Goal: Transaction & Acquisition: Purchase product/service

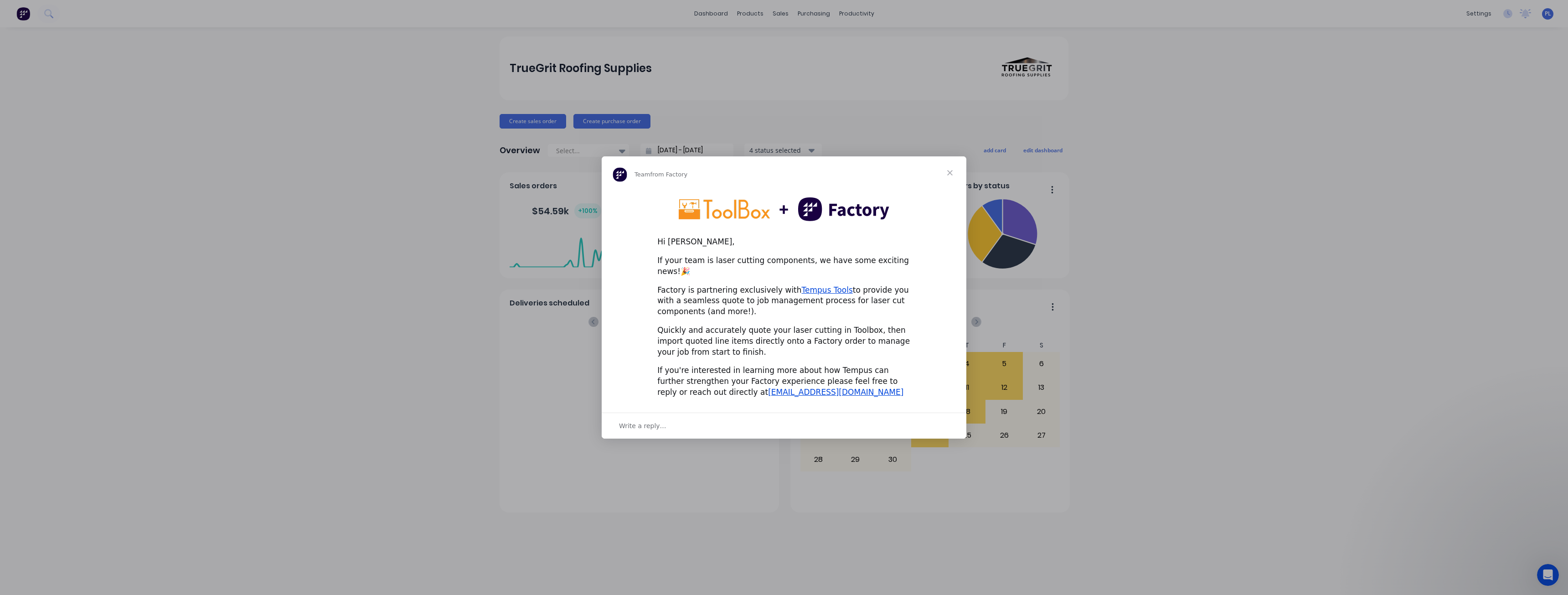
click at [956, 175] on span "Close" at bounding box center [950, 173] width 33 height 33
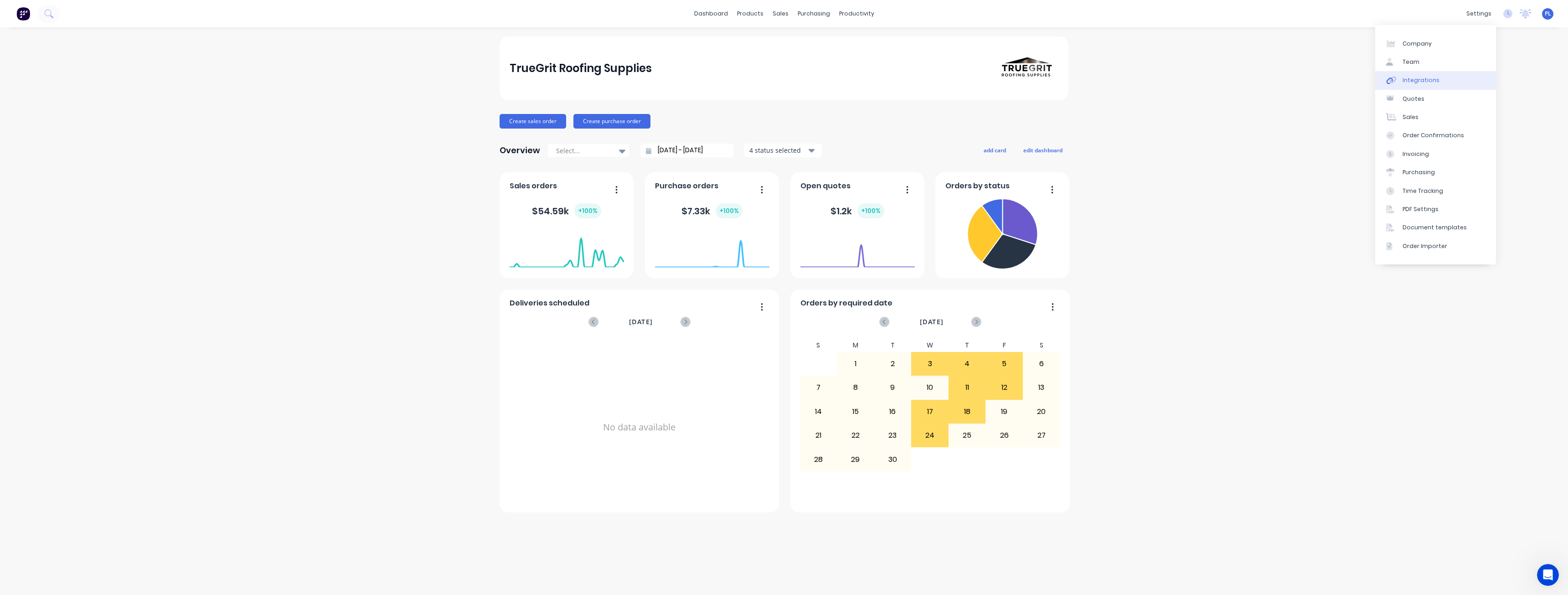
click at [1429, 84] on div "Integrations" at bounding box center [1421, 80] width 37 height 8
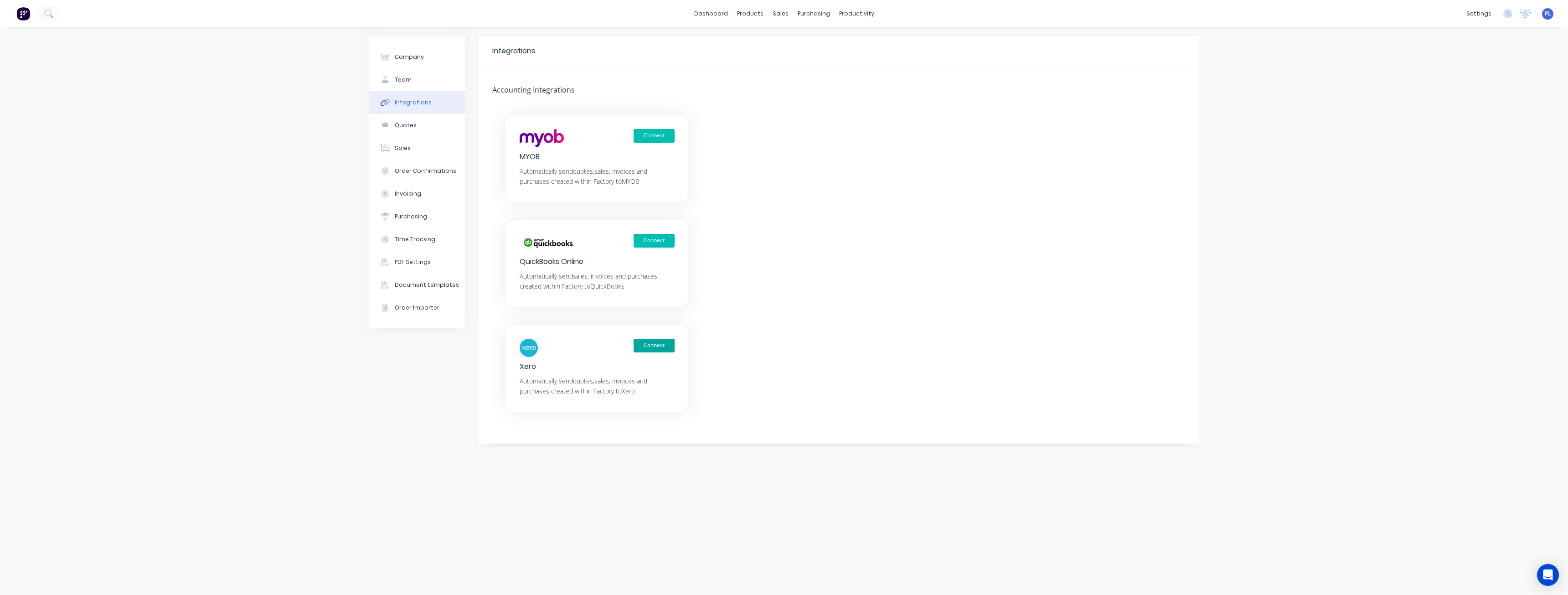
click at [658, 344] on button "Connect" at bounding box center [654, 345] width 41 height 13
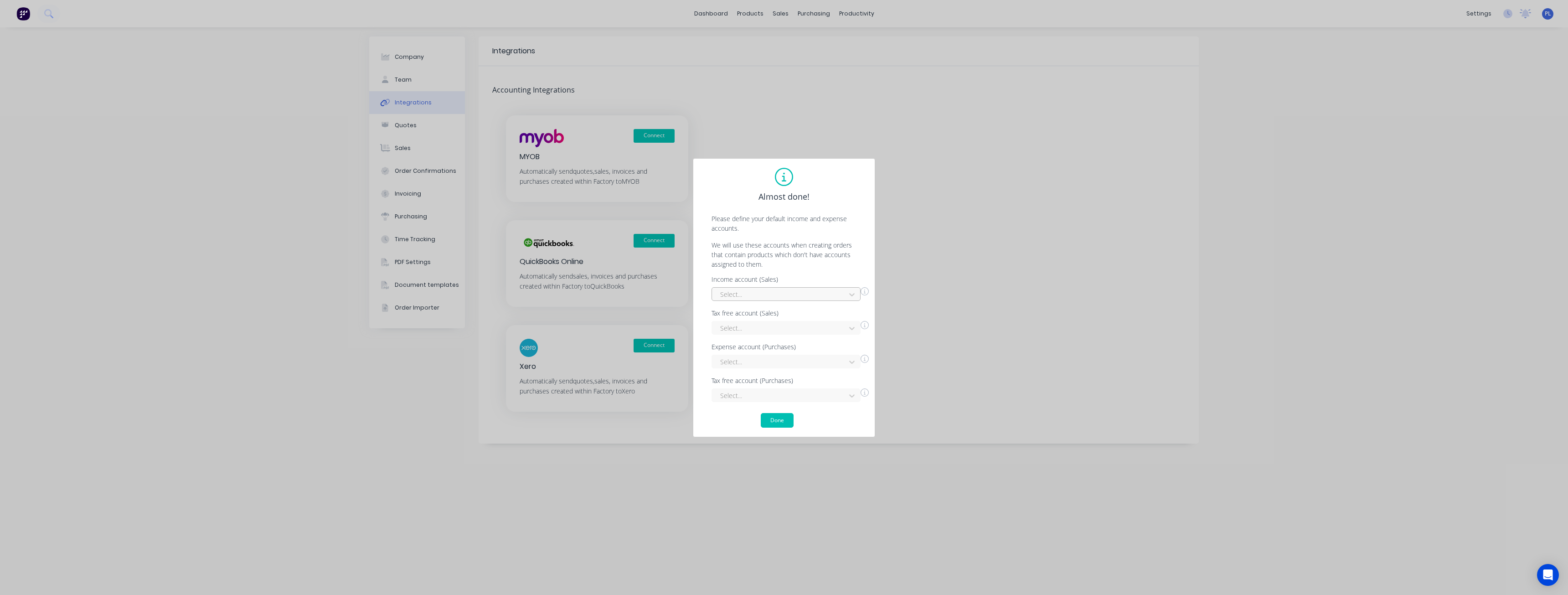
click at [768, 296] on div at bounding box center [780, 294] width 122 height 12
click at [751, 348] on div "Sales" at bounding box center [786, 349] width 149 height 17
click at [761, 330] on div at bounding box center [780, 328] width 122 height 12
click at [760, 350] on div "Interest Income" at bounding box center [786, 349] width 149 height 17
click at [758, 364] on div "27 results available. Use Up and Down to choose options, press Enter to select …" at bounding box center [786, 362] width 149 height 13
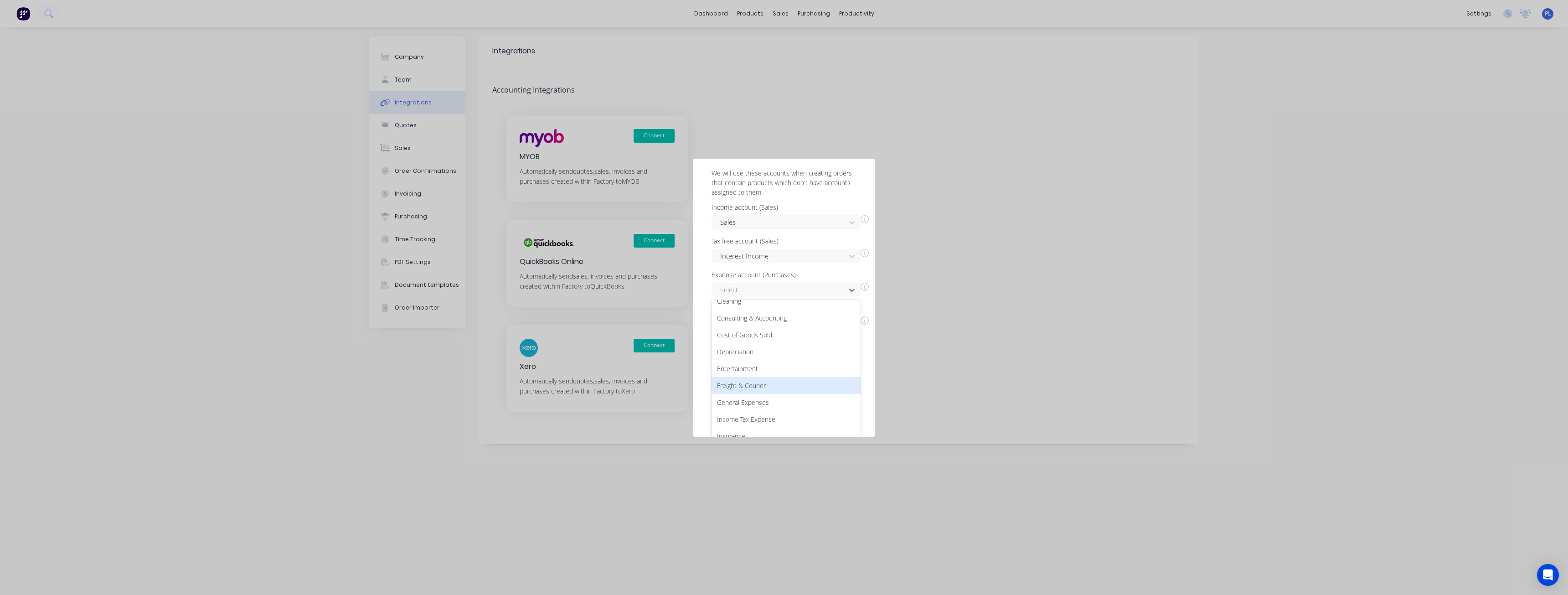
scroll to position [46, 0]
click at [760, 398] on div "General Expenses" at bounding box center [786, 400] width 149 height 17
click at [759, 396] on div "Select..." at bounding box center [786, 395] width 149 height 13
click at [763, 407] on div "Interest Expense" at bounding box center [786, 410] width 149 height 17
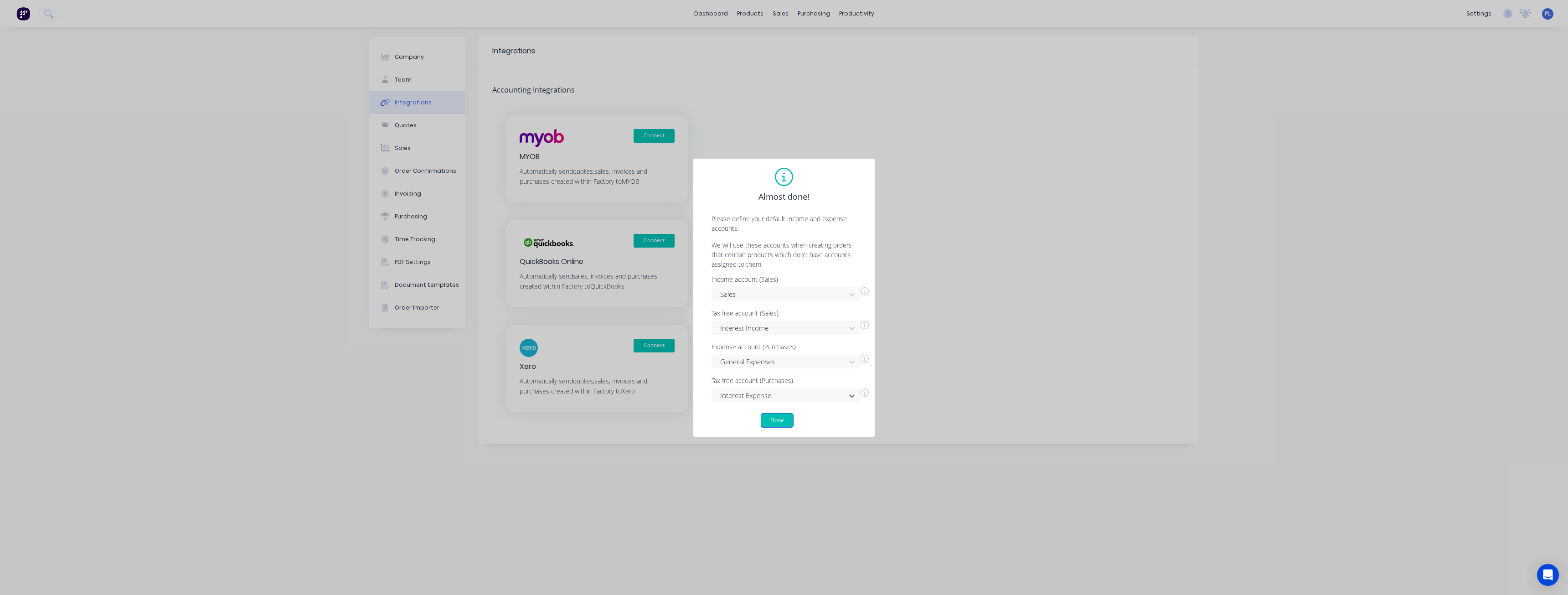
scroll to position [0, 0]
click at [776, 418] on button "Done" at bounding box center [777, 420] width 33 height 15
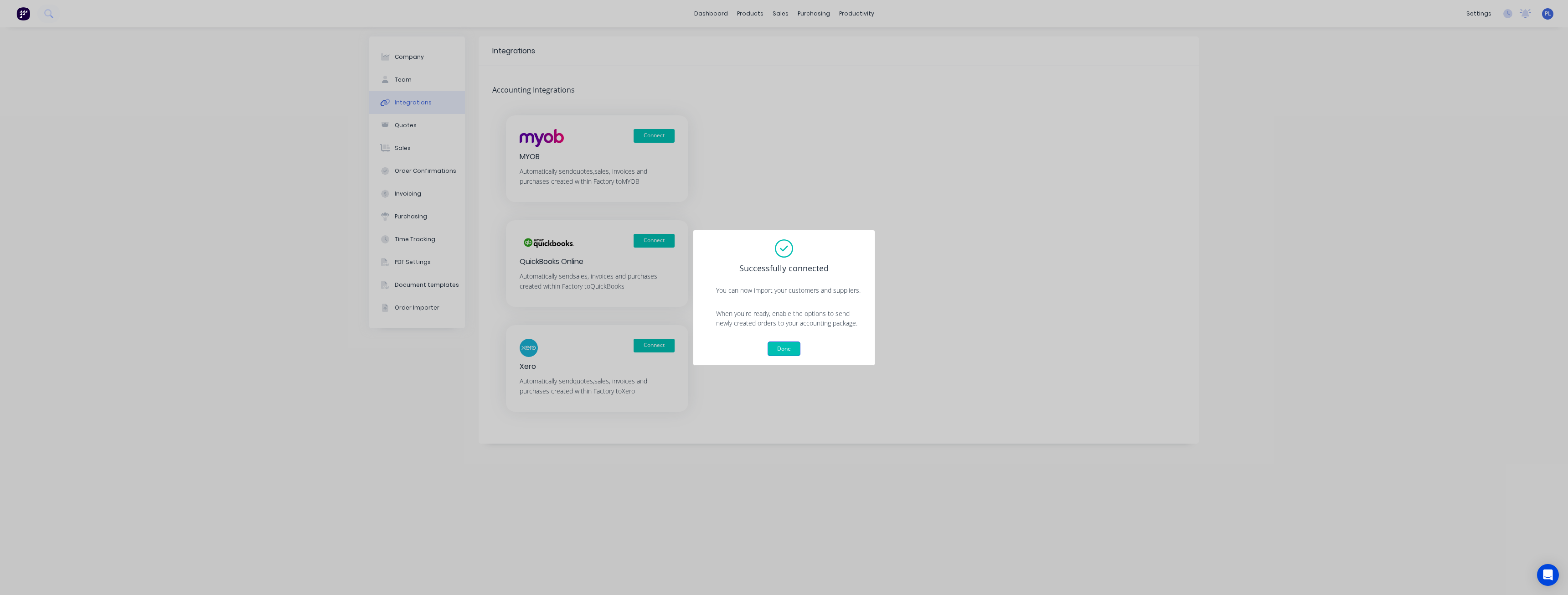
click at [780, 351] on button "Done" at bounding box center [784, 349] width 33 height 15
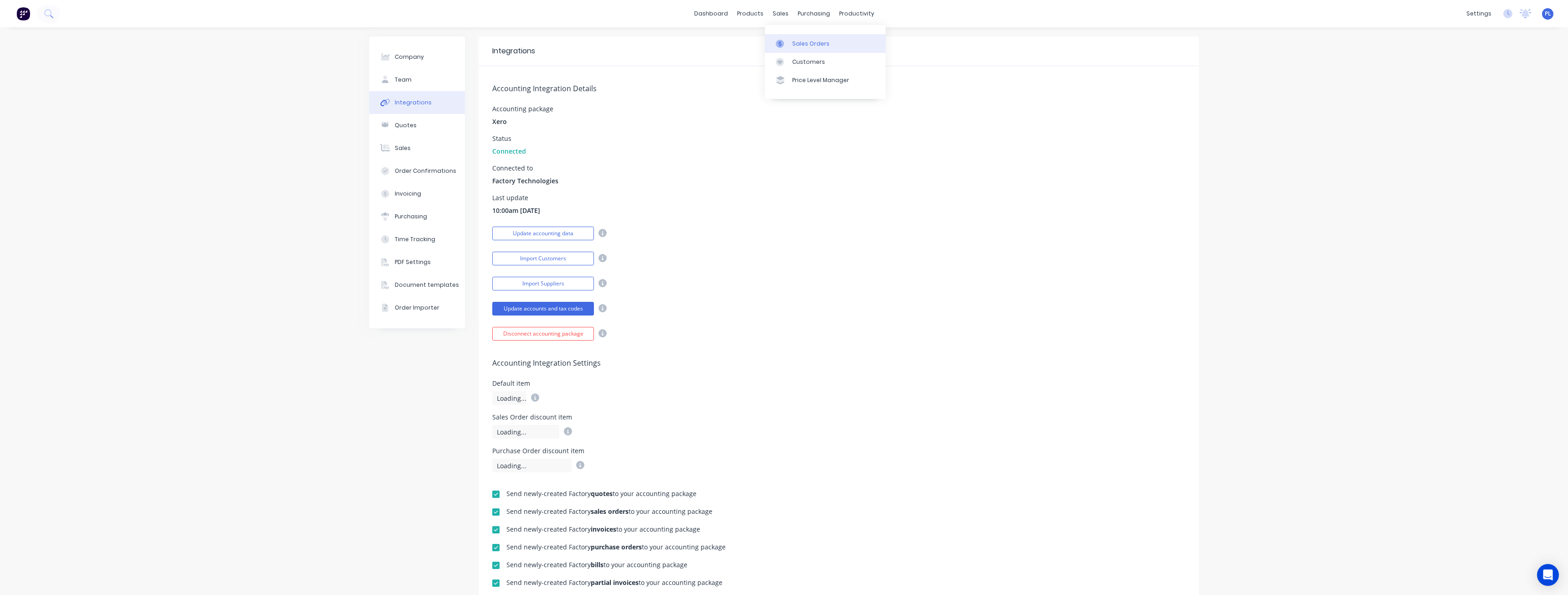
click at [796, 45] on div "Sales Orders" at bounding box center [810, 43] width 37 height 8
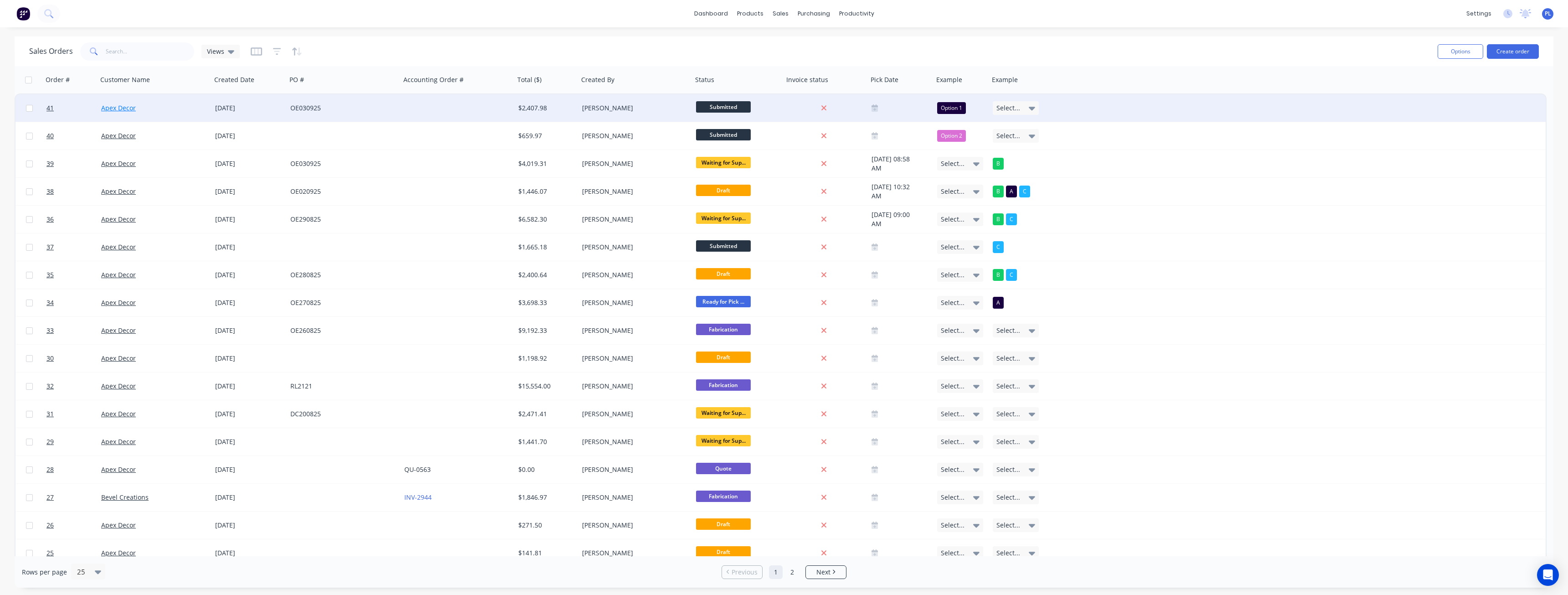
click at [116, 110] on link "Apex Decor" at bounding box center [118, 108] width 35 height 9
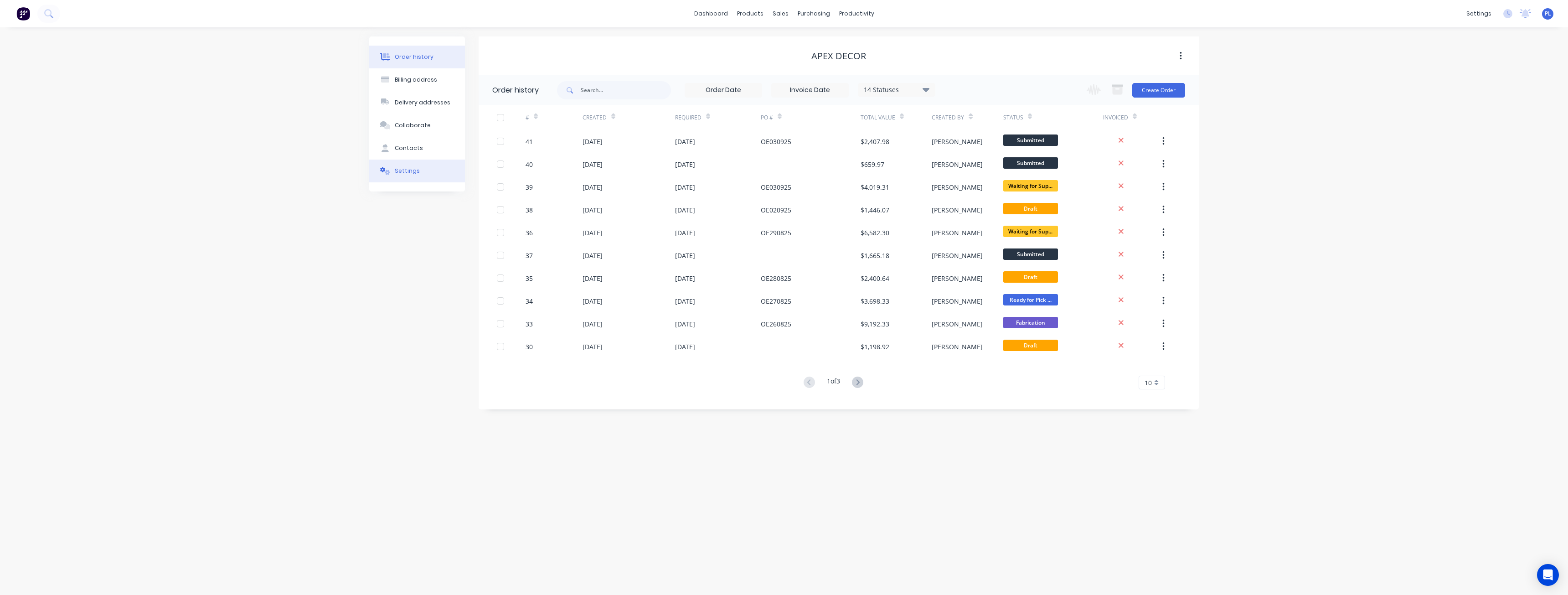
click at [406, 181] on button "Settings" at bounding box center [417, 171] width 96 height 23
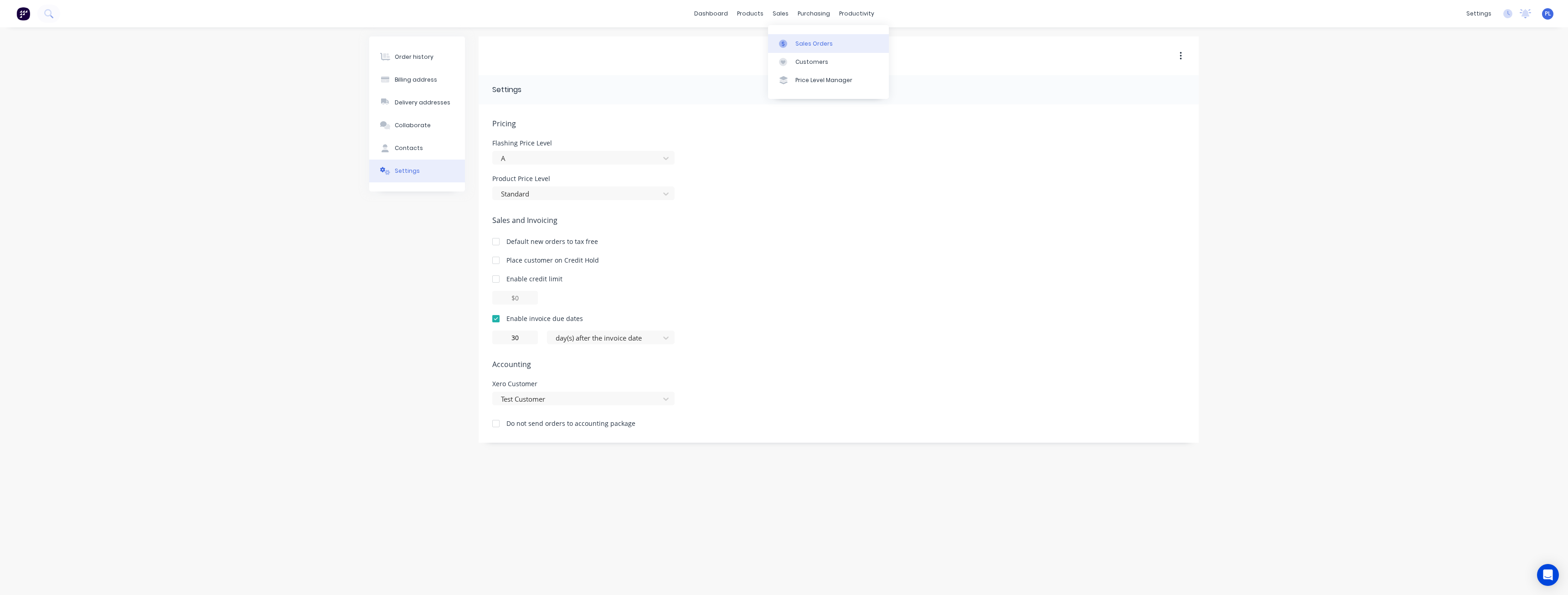
click at [807, 43] on div "Sales Orders" at bounding box center [814, 43] width 37 height 8
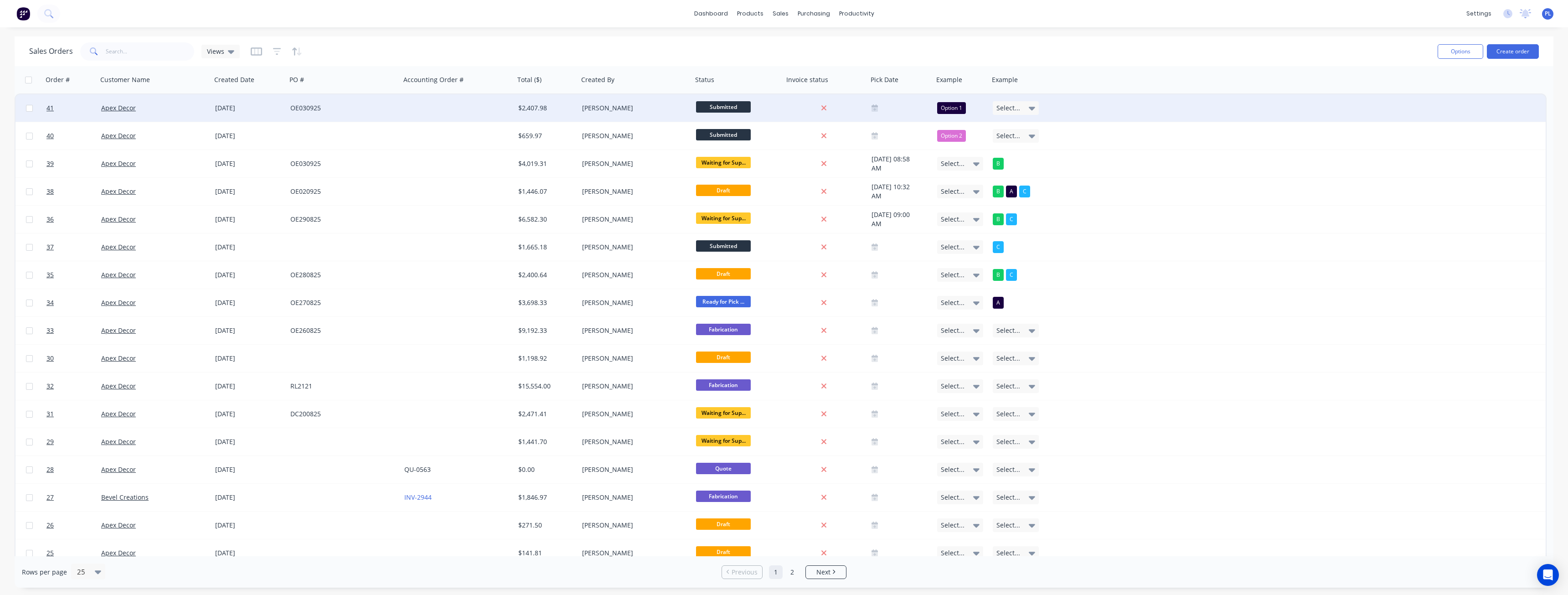
click at [167, 107] on div "Apex Decor" at bounding box center [152, 108] width 101 height 9
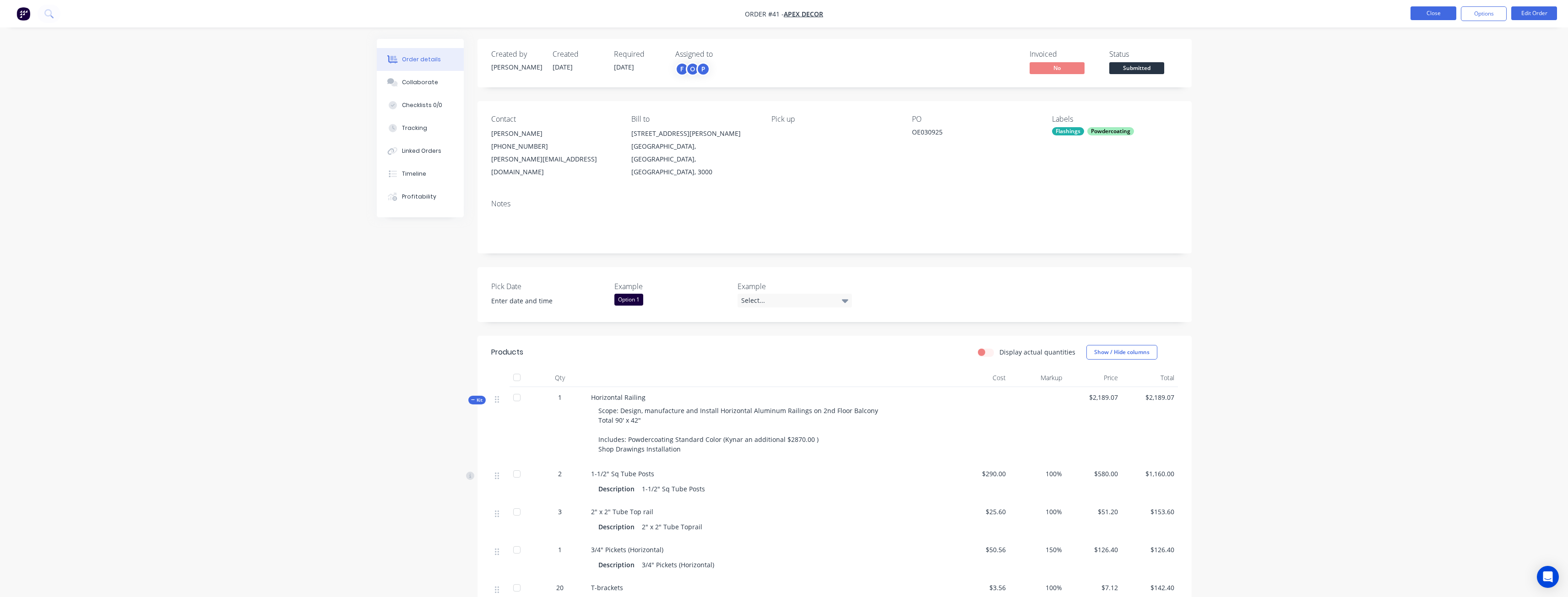
click at [1443, 15] on button "Close" at bounding box center [1433, 13] width 46 height 13
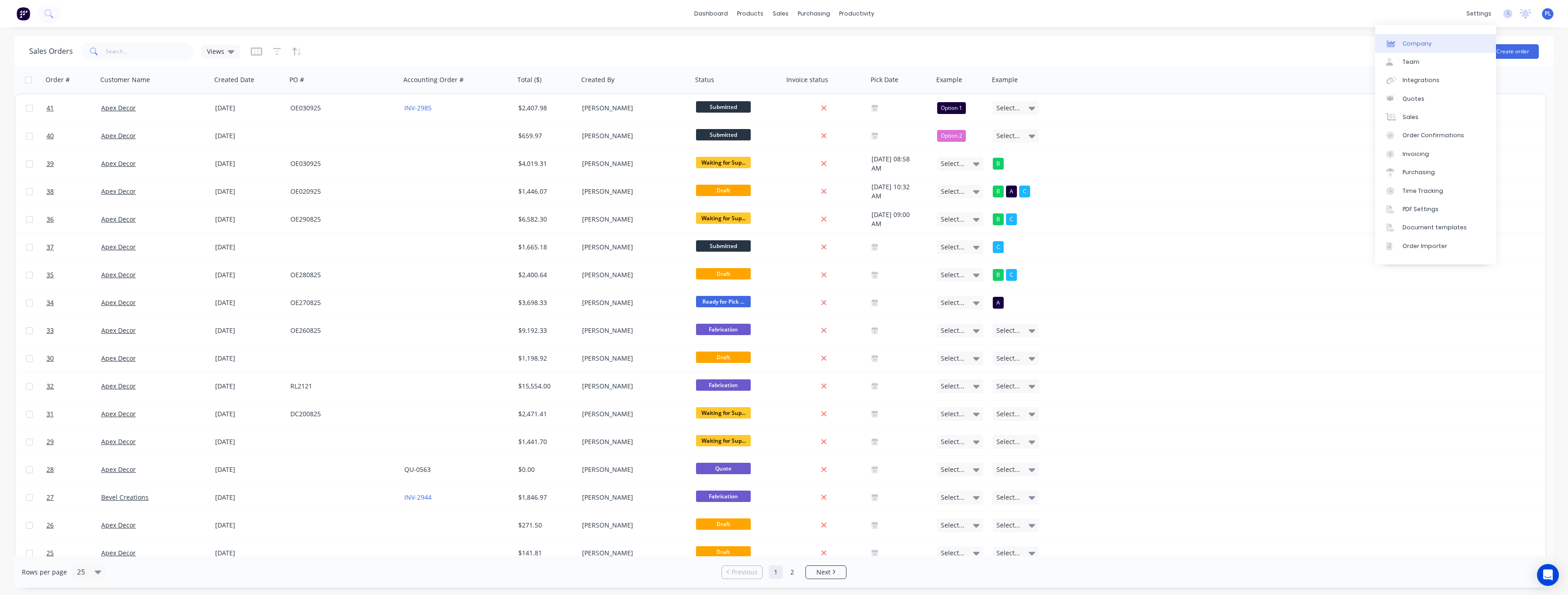
click at [1440, 44] on link "Company" at bounding box center [1435, 43] width 121 height 18
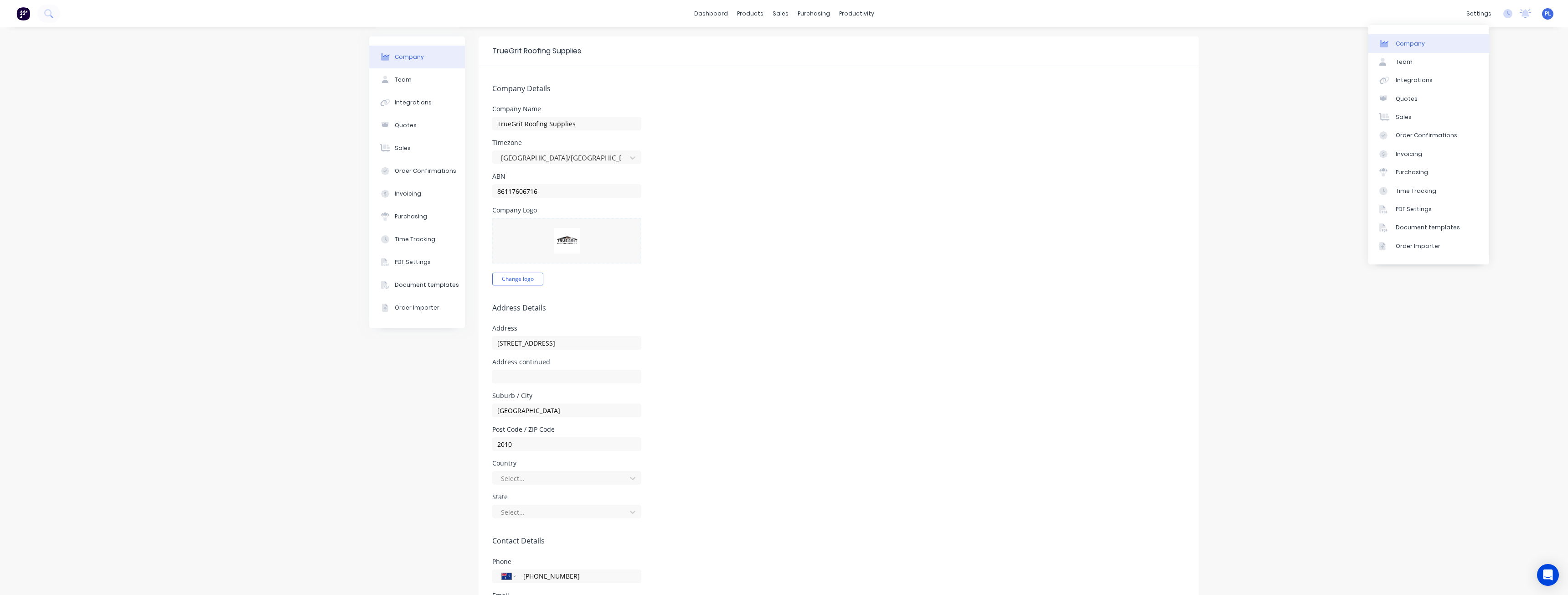
select select "AU"
click at [1415, 80] on div "Integrations" at bounding box center [1414, 80] width 37 height 8
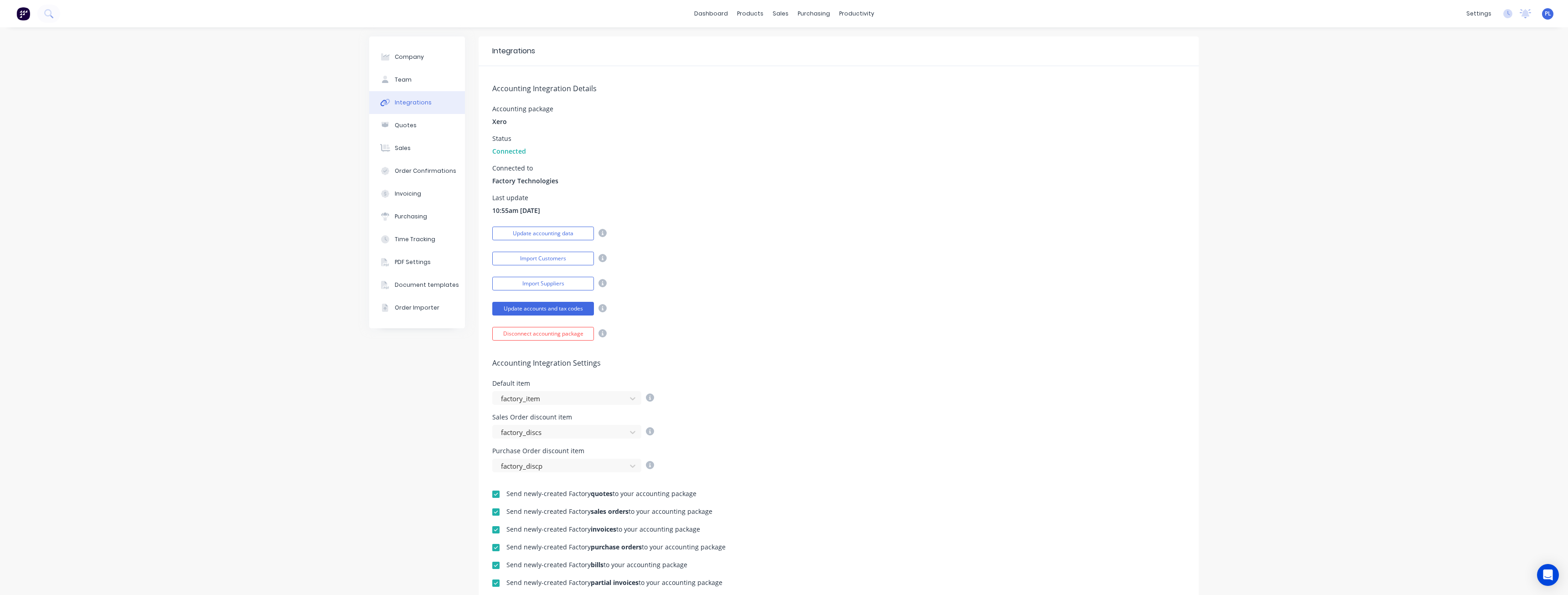
drag, startPoint x: 231, startPoint y: 466, endPoint x: 271, endPoint y: 459, distance: 40.6
click at [231, 466] on div "Company Team Integrations Quotes Sales Order Confirmations Invoicing Purchasing…" at bounding box center [784, 399] width 1568 height 744
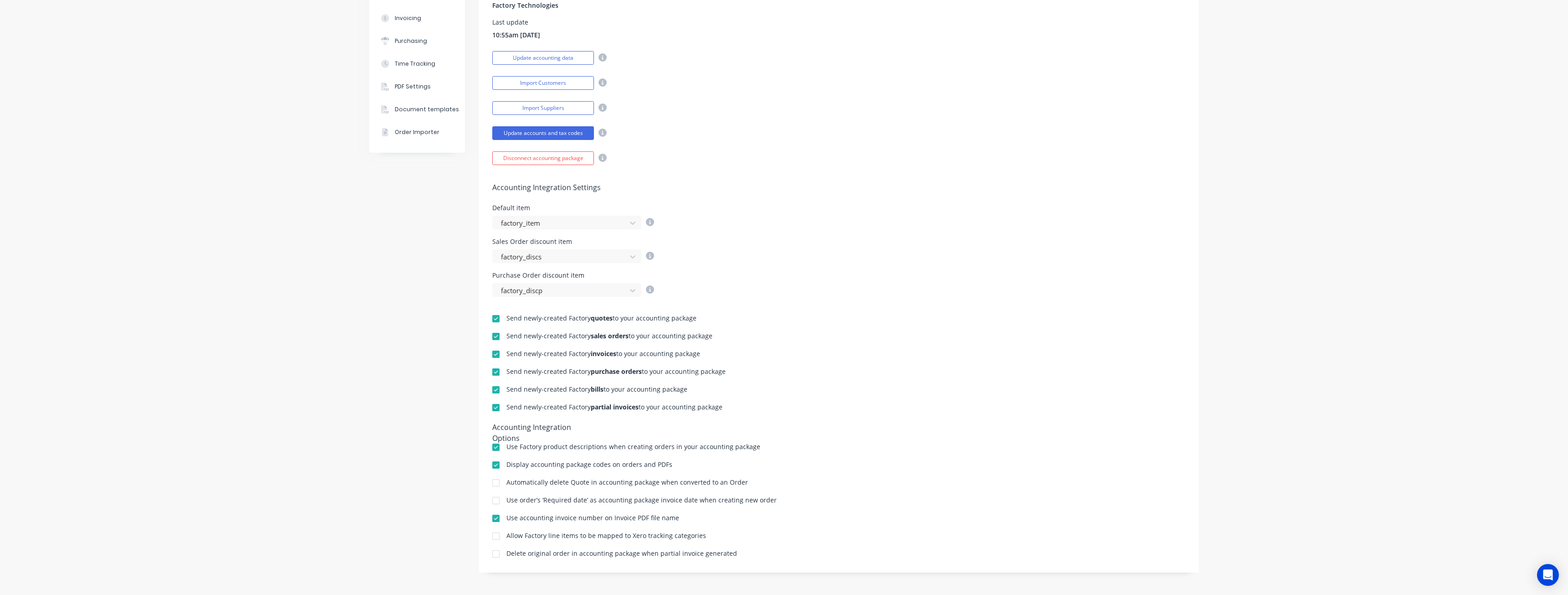
scroll to position [176, 0]
click at [496, 535] on div at bounding box center [496, 536] width 18 height 18
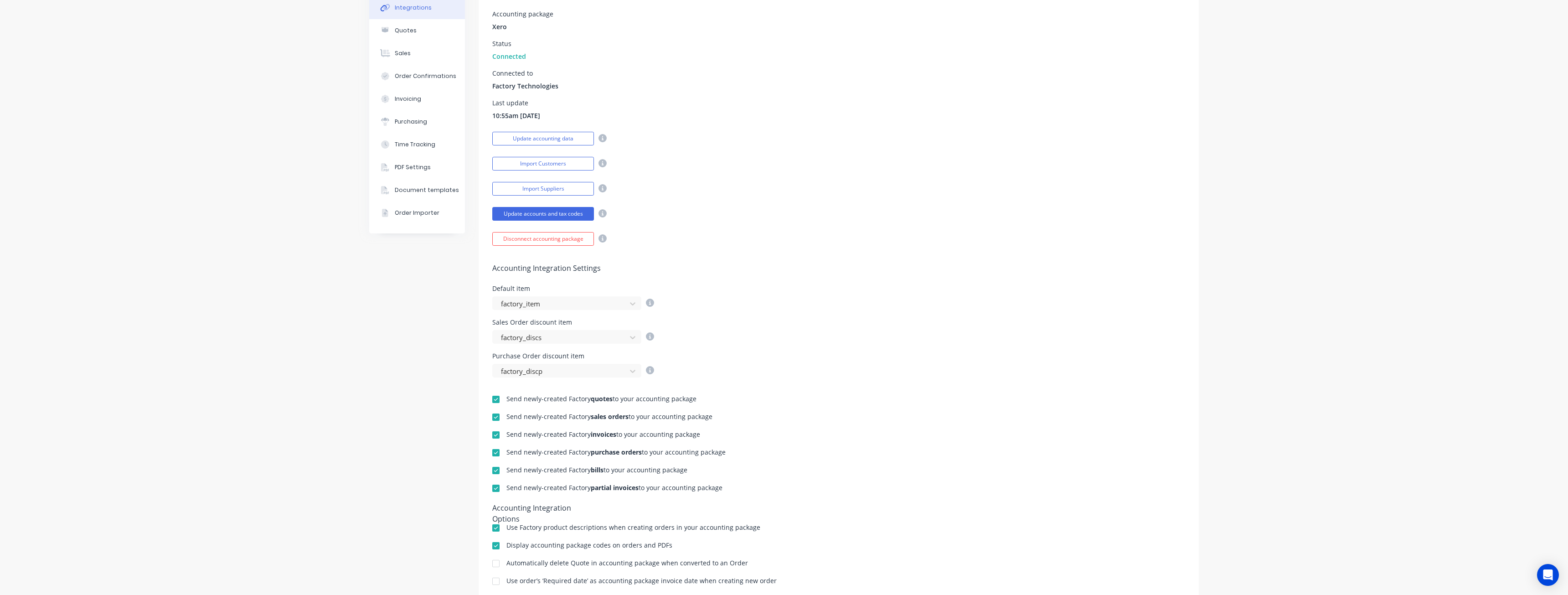
scroll to position [0, 0]
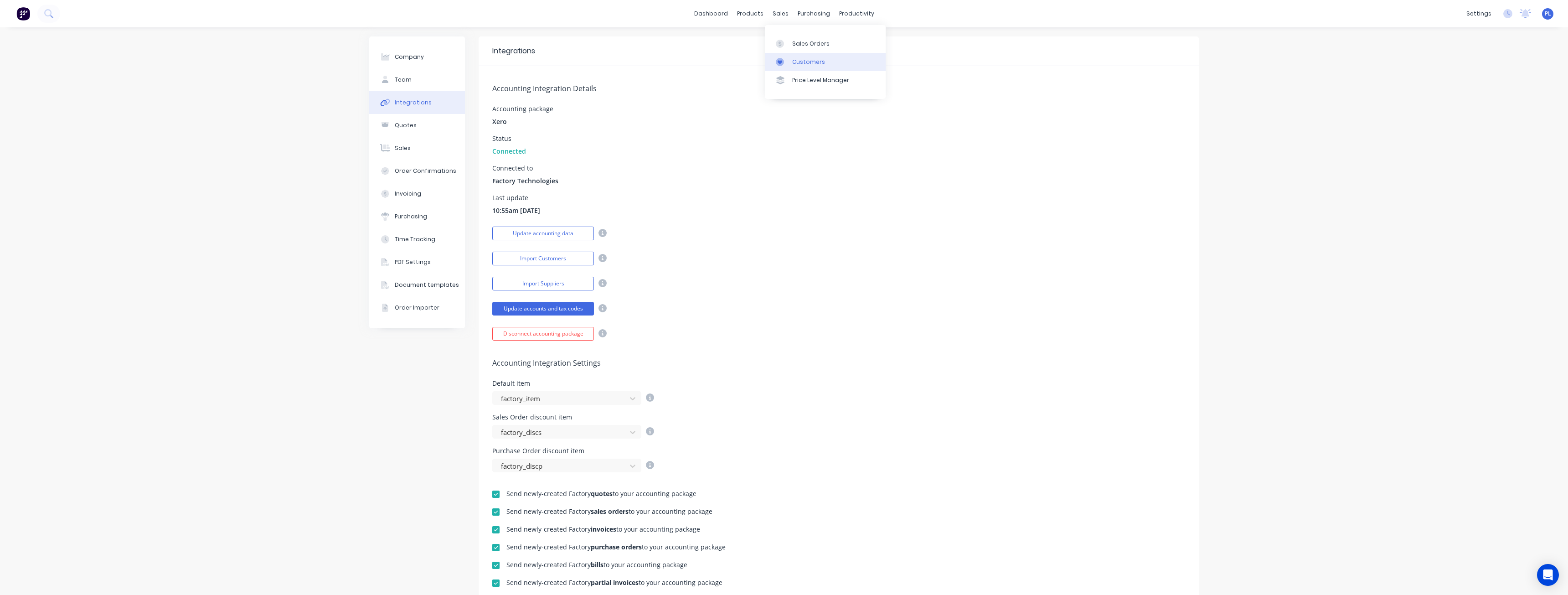
click at [802, 53] on link "Customers" at bounding box center [825, 62] width 121 height 18
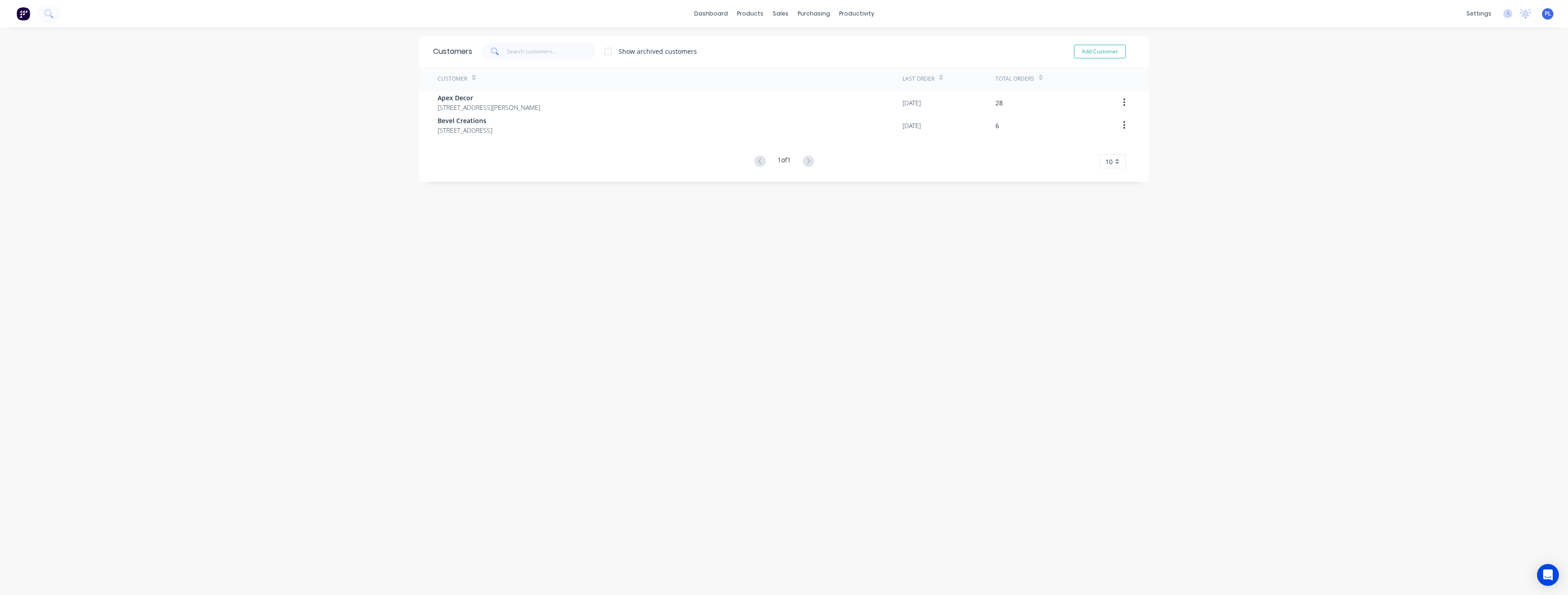
drag, startPoint x: 156, startPoint y: 468, endPoint x: 171, endPoint y: 467, distance: 15.0
click at [157, 468] on div "dashboard products sales purchasing productivity dashboard products Product Cat…" at bounding box center [784, 297] width 1568 height 595
click at [821, 43] on div "Purchase Orders" at bounding box center [839, 43] width 48 height 8
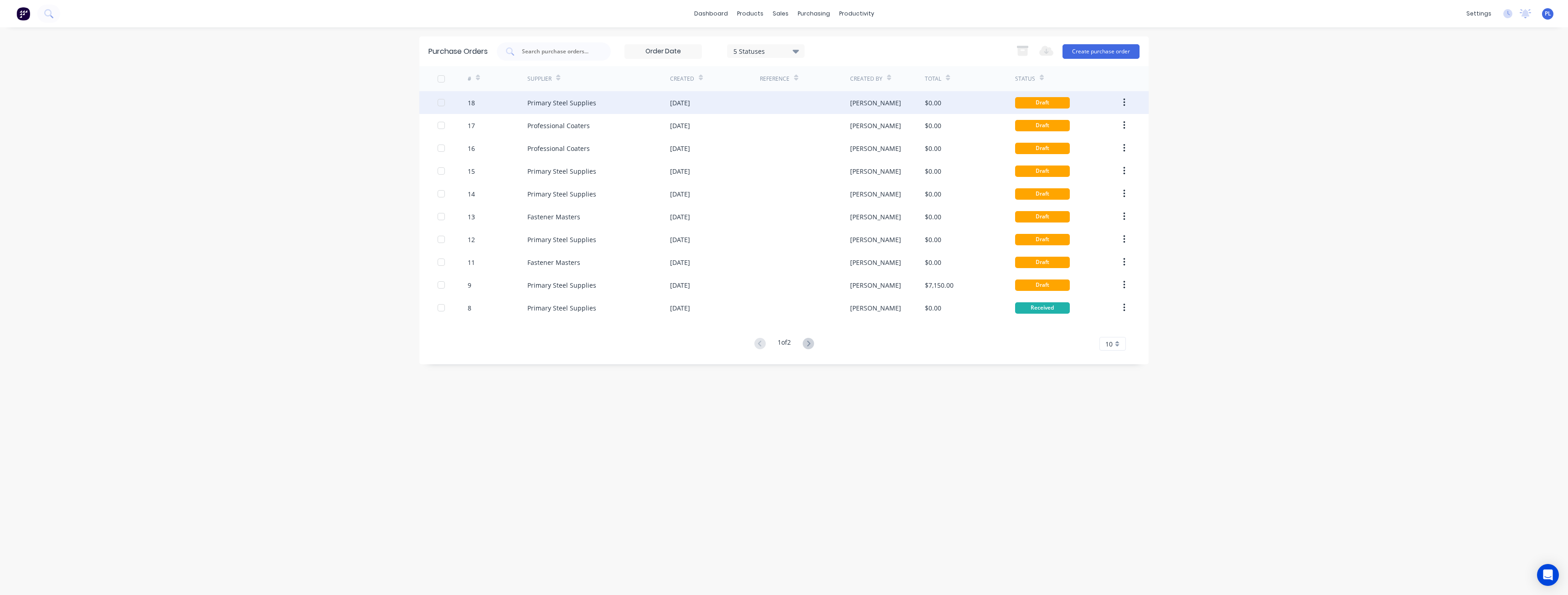
click at [850, 98] on div "18 Primary Steel Supplies 03 Sep 2025 Omar $0.00 Draft" at bounding box center [784, 102] width 729 height 23
click at [687, 102] on div "03 Sep 2025" at bounding box center [680, 103] width 20 height 10
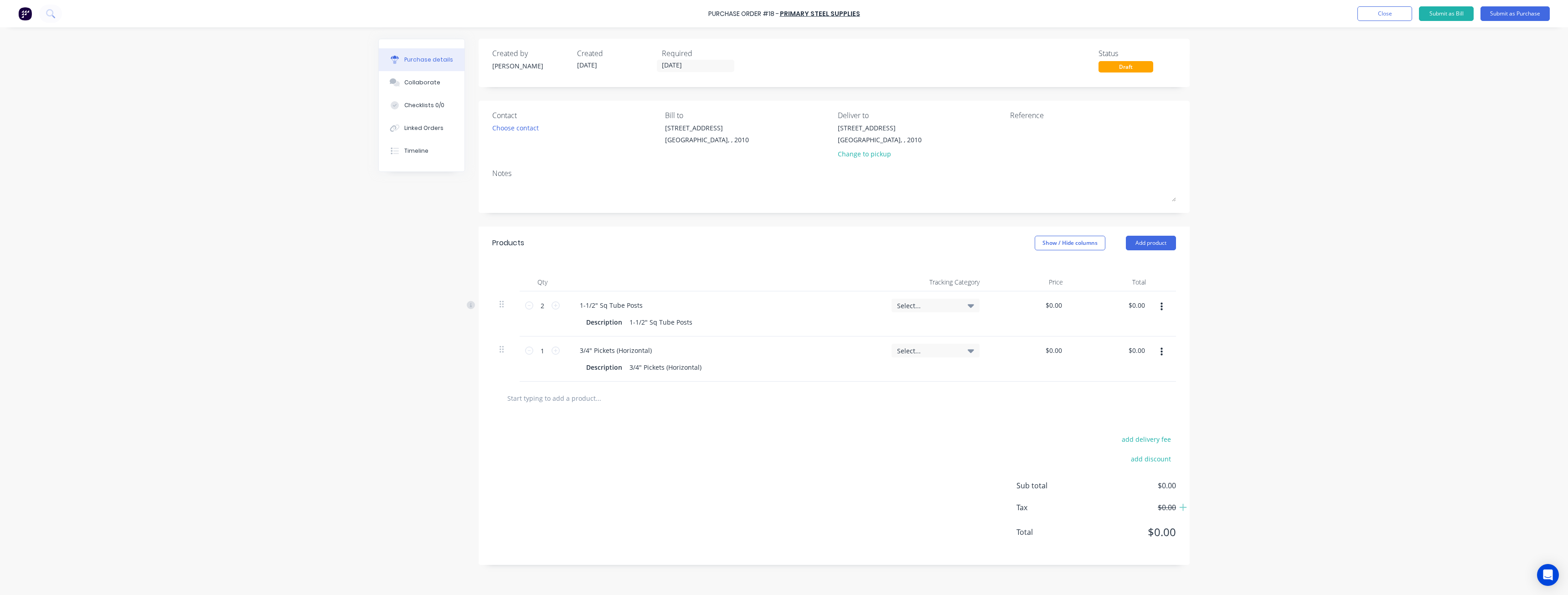
click at [956, 300] on div "Select..." at bounding box center [936, 305] width 88 height 13
click at [884, 268] on div "Qty Tracking Category Price Total 2 2 1-1/2" Sq Tube Posts Description 1-1/2" S…" at bounding box center [834, 320] width 711 height 122
click at [1315, 266] on div "Purchase Order #18 - Primary Steel Supplies Add product Close Submit as Bill Su…" at bounding box center [784, 297] width 1568 height 595
click at [1377, 14] on button "Close" at bounding box center [1385, 13] width 55 height 15
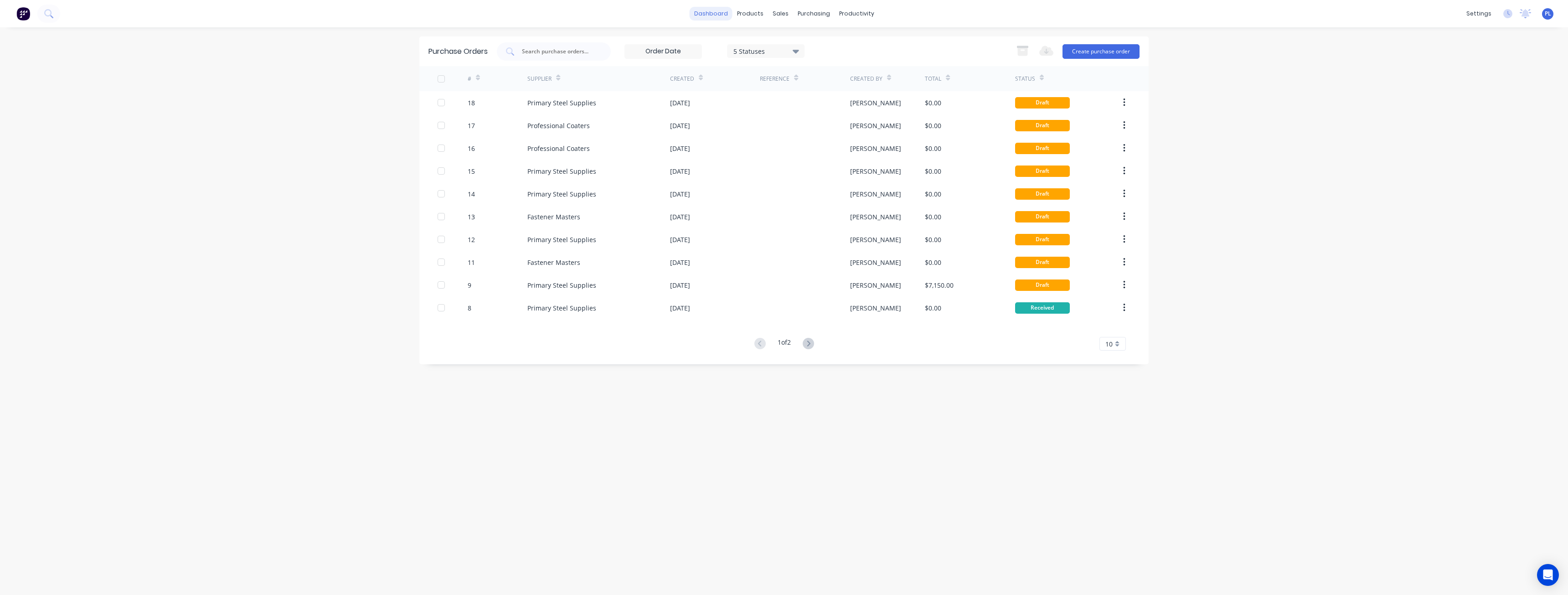
click at [719, 13] on link "dashboard" at bounding box center [711, 13] width 43 height 13
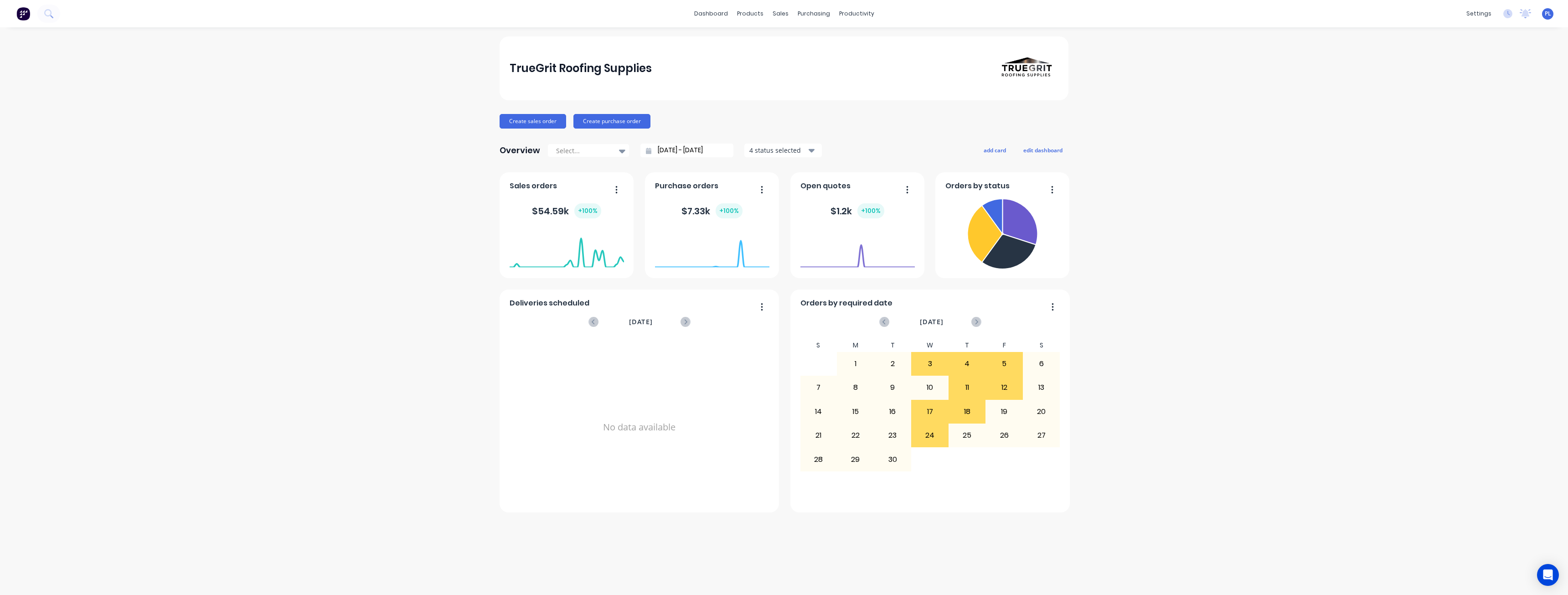
drag, startPoint x: 257, startPoint y: 270, endPoint x: 268, endPoint y: 263, distance: 13.0
click at [257, 270] on div "TrueGrit Roofing Supplies Create sales order Create purchase order Overview Sel…" at bounding box center [784, 311] width 1568 height 549
click at [726, 121] on div "Create sales order Create purchase order" at bounding box center [784, 121] width 569 height 15
click at [788, 86] on div "TrueGrit Roofing Supplies" at bounding box center [784, 68] width 549 height 64
click at [773, 40] on div "Product Catalogue" at bounding box center [790, 43] width 57 height 8
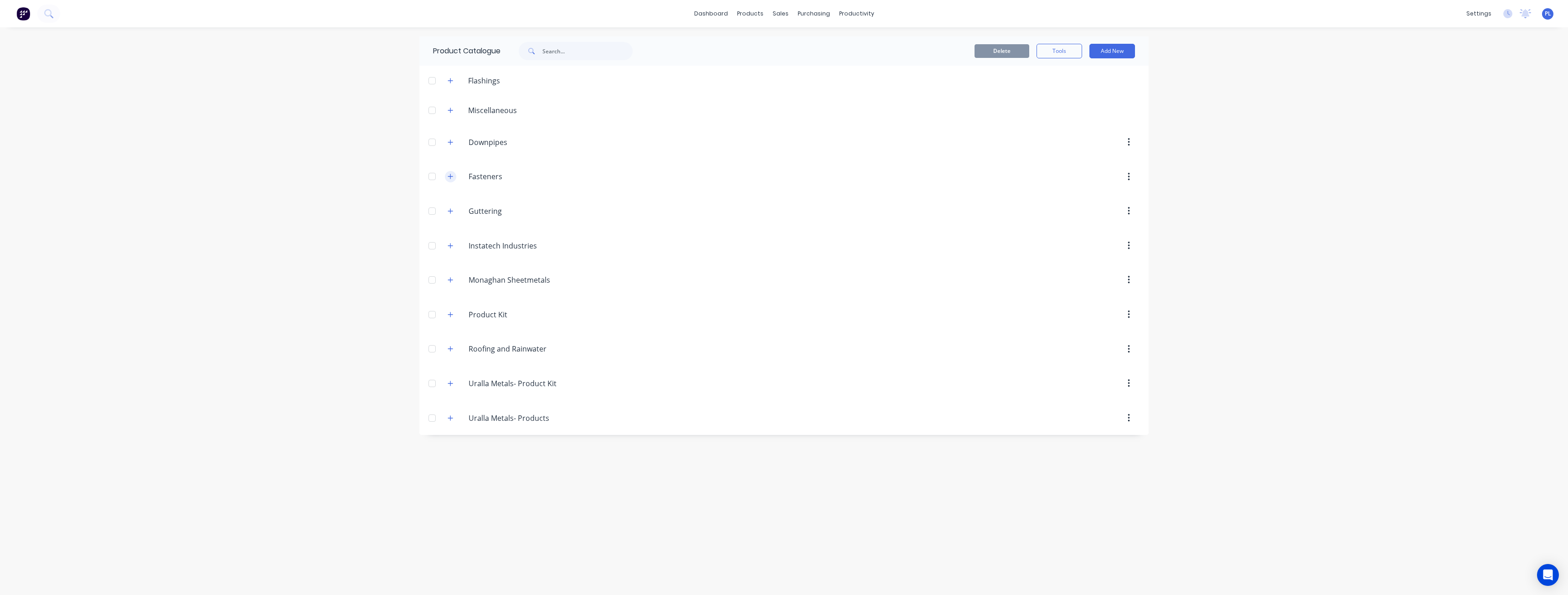
click at [449, 174] on icon "button" at bounding box center [450, 177] width 5 height 6
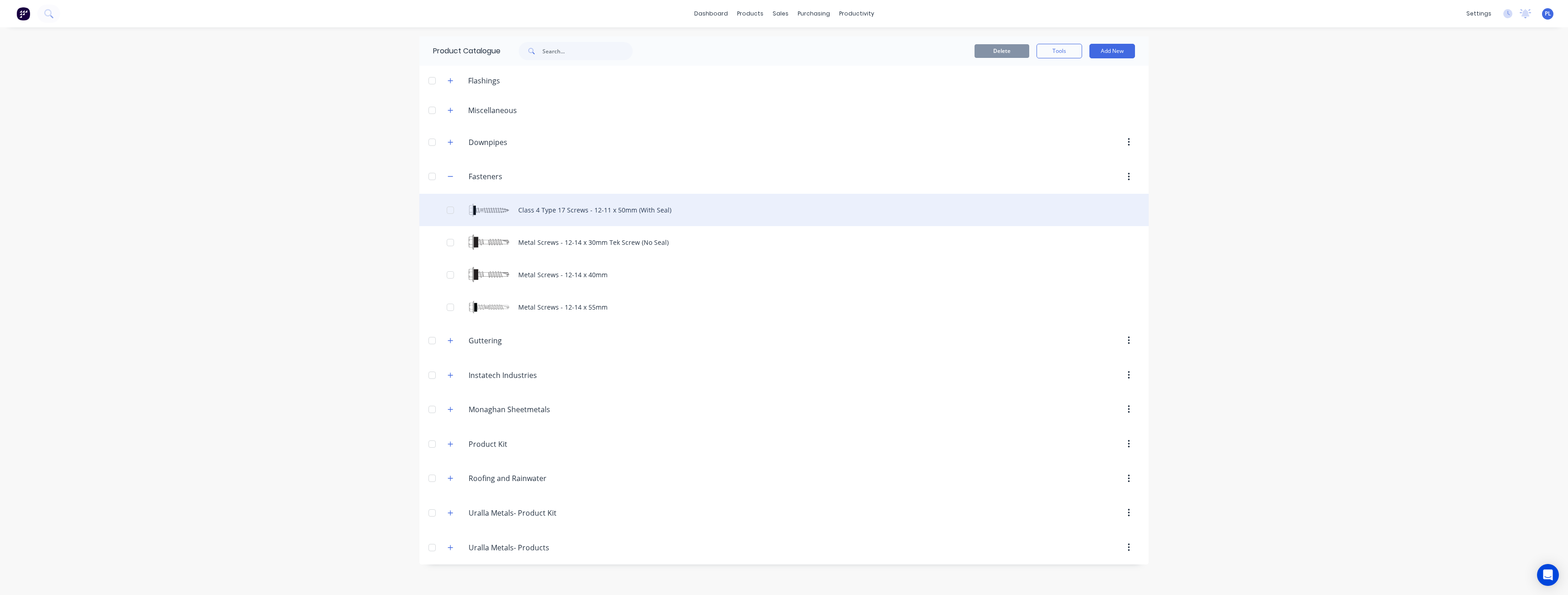
click at [525, 208] on div "Class 4 Type 17 Screws - 12-11 x 50mm (With Seal)" at bounding box center [784, 209] width 729 height 32
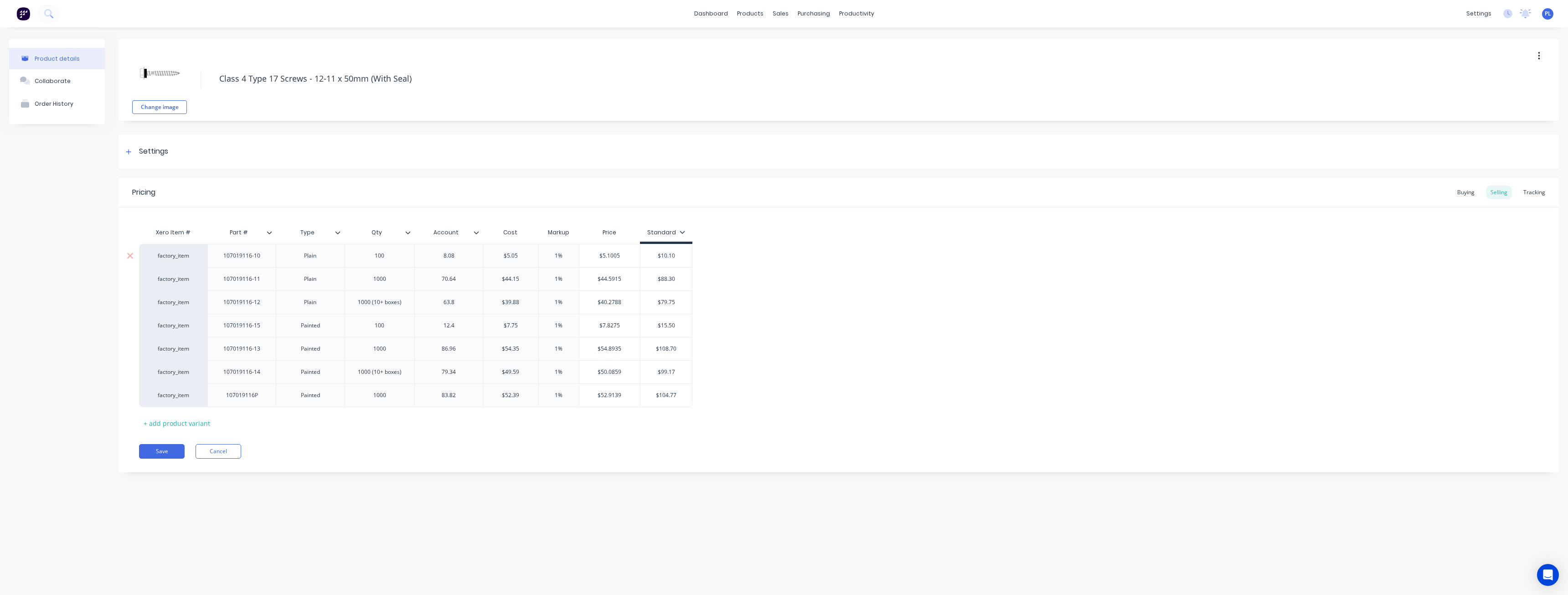
click at [174, 255] on div "factory_item" at bounding box center [173, 255] width 50 height 8
click at [180, 306] on button "Test Item" at bounding box center [188, 300] width 80 height 13
click at [172, 279] on div "factory_item" at bounding box center [173, 279] width 50 height 8
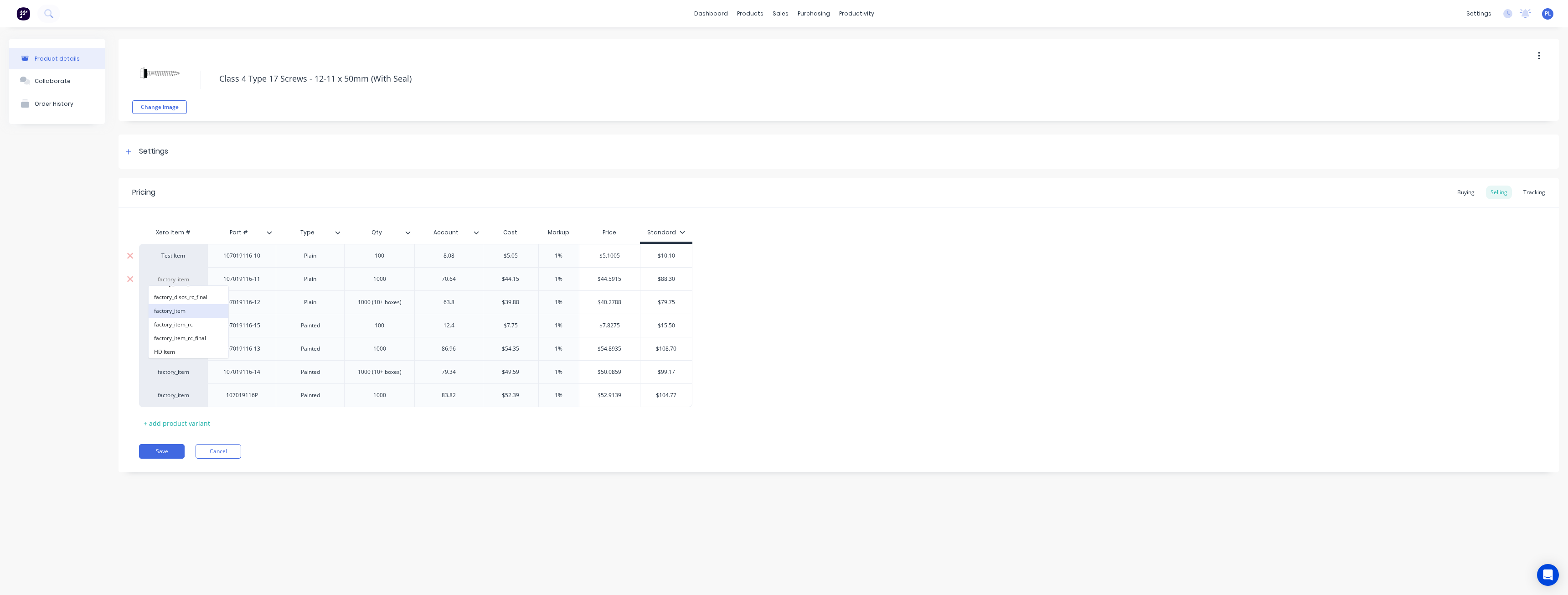
click at [181, 313] on button "factory_item" at bounding box center [188, 311] width 80 height 13
click at [175, 300] on div "factory_item" at bounding box center [173, 302] width 50 height 8
click at [179, 359] on button "Material" at bounding box center [188, 357] width 80 height 13
click at [180, 323] on div "factory_item" at bounding box center [173, 325] width 50 height 8
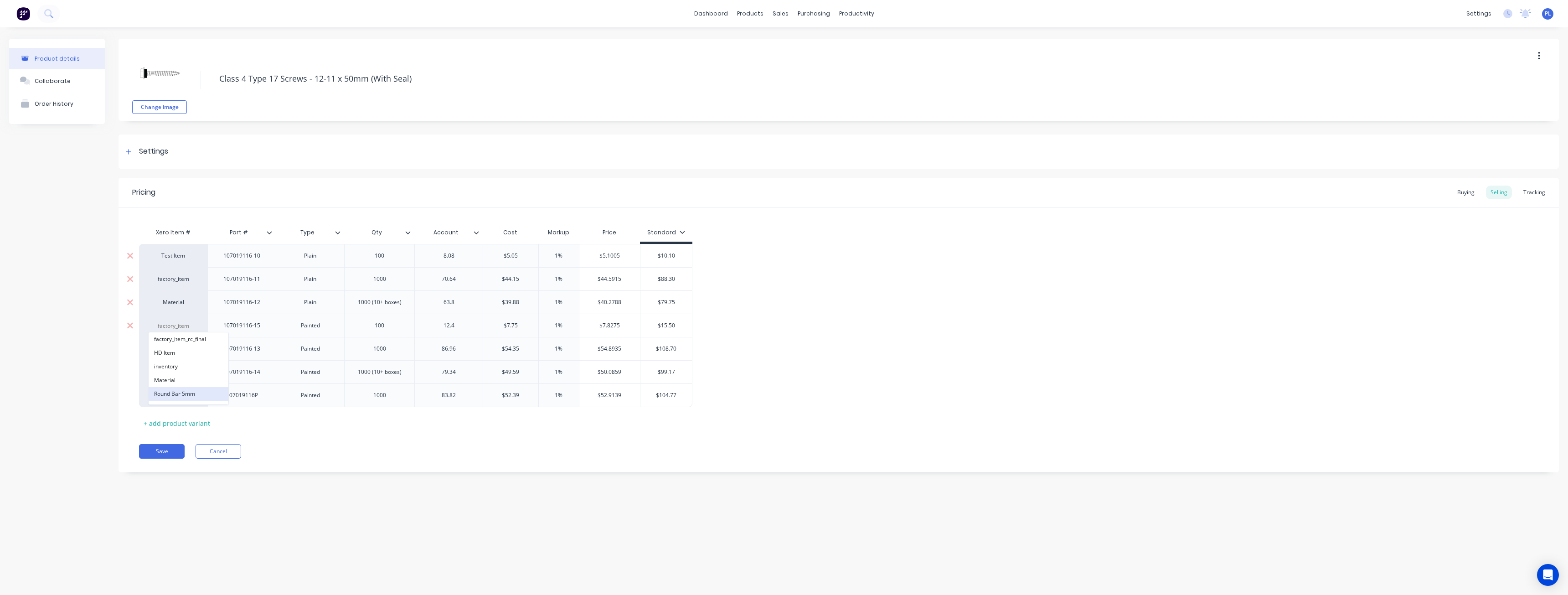
click at [183, 393] on button "Round Bar 5mm" at bounding box center [188, 394] width 80 height 13
click at [301, 465] on div "Pricing Buying Selling Tracking Xero Item # Part # Type Qty Account Cost Markup…" at bounding box center [839, 325] width 1440 height 295
click at [402, 92] on div "Change image Class 4 Type 17 Screws - 12-11 x 50mm (With Seal)" at bounding box center [839, 80] width 1440 height 82
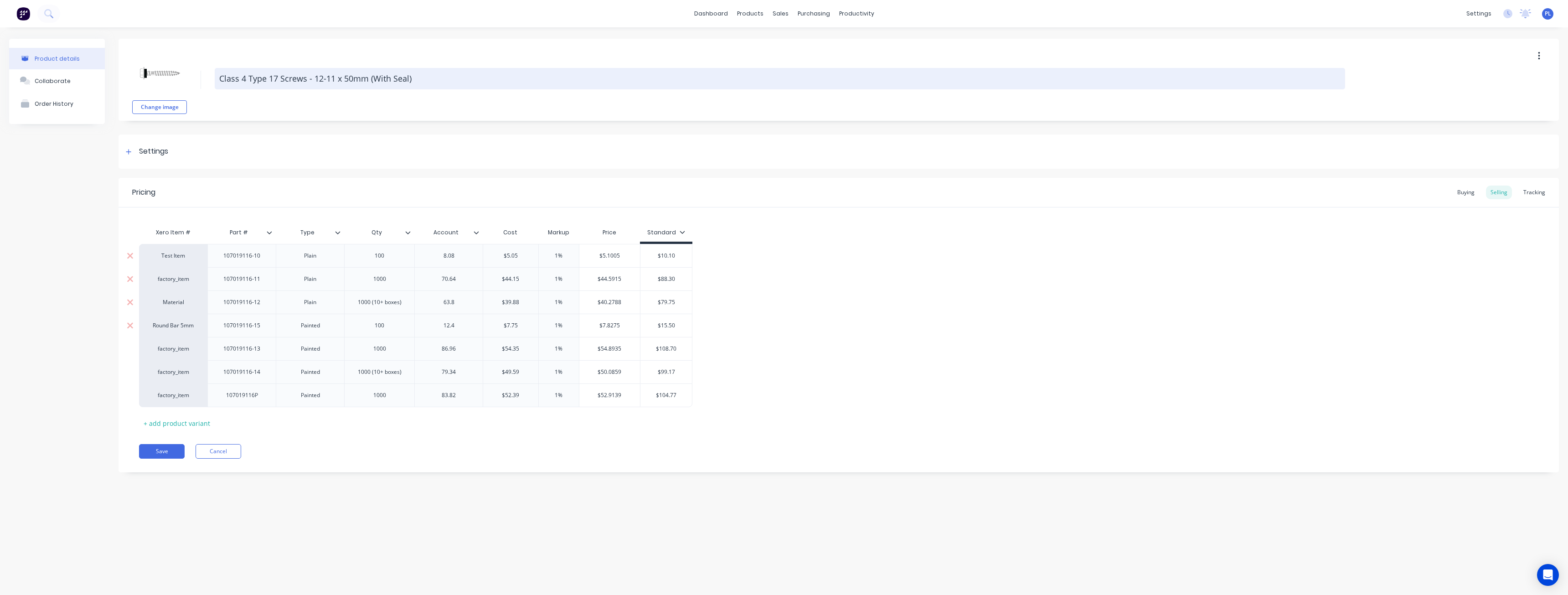
click at [413, 85] on textarea "Class 4 Type 17 Screws - 12-11 x 50mm (With Seal)" at bounding box center [780, 79] width 1130 height 21
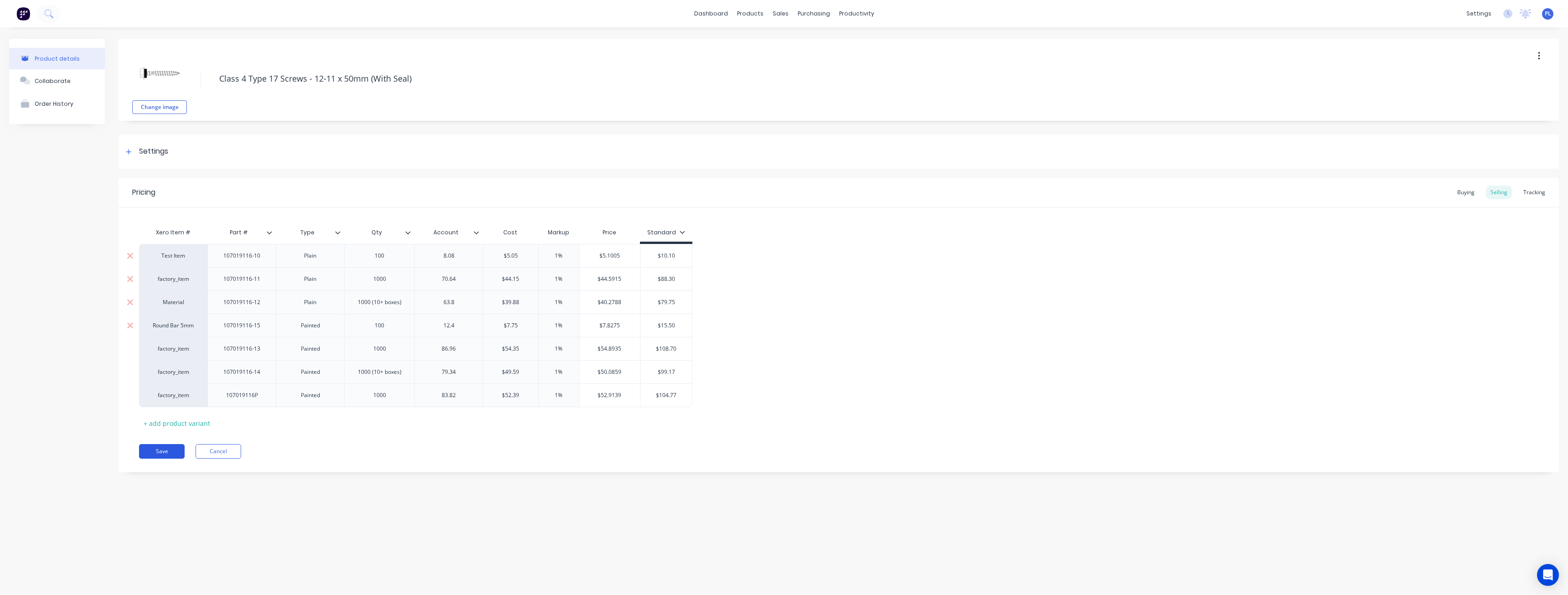
click at [168, 446] on button "Save" at bounding box center [161, 451] width 46 height 15
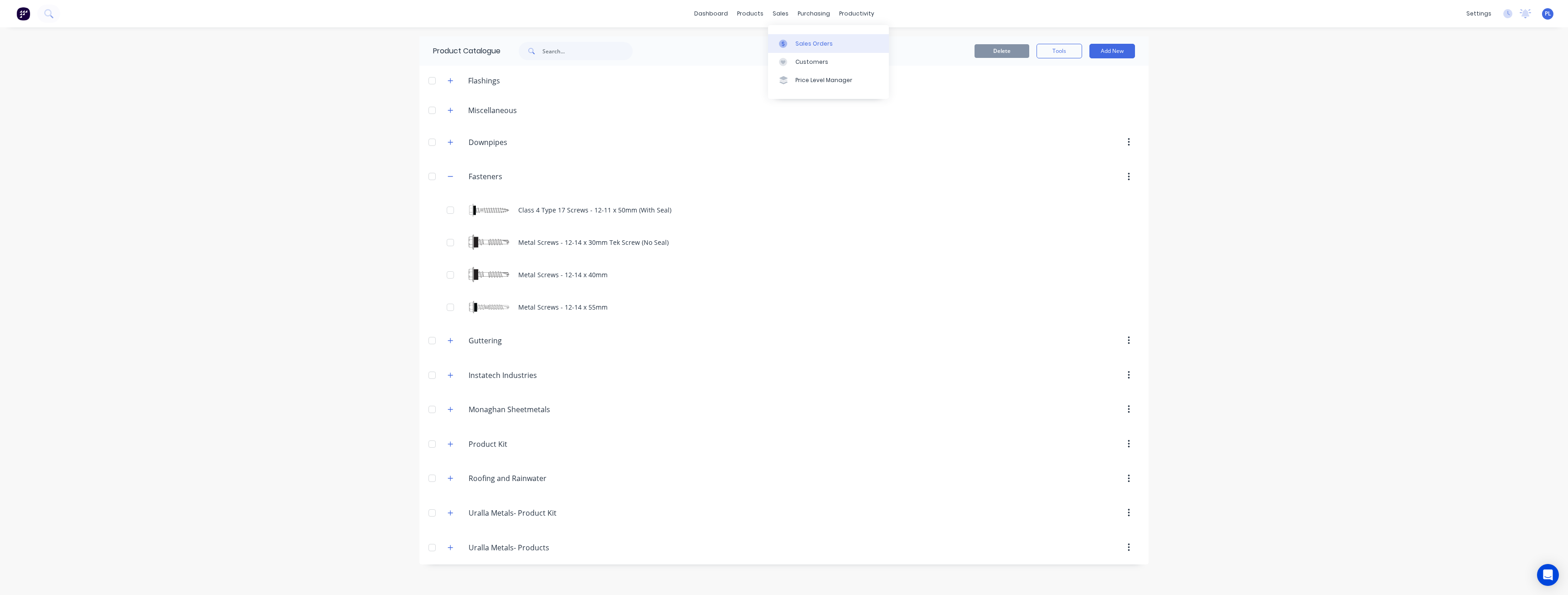
click at [797, 40] on div "Sales Orders" at bounding box center [814, 43] width 37 height 8
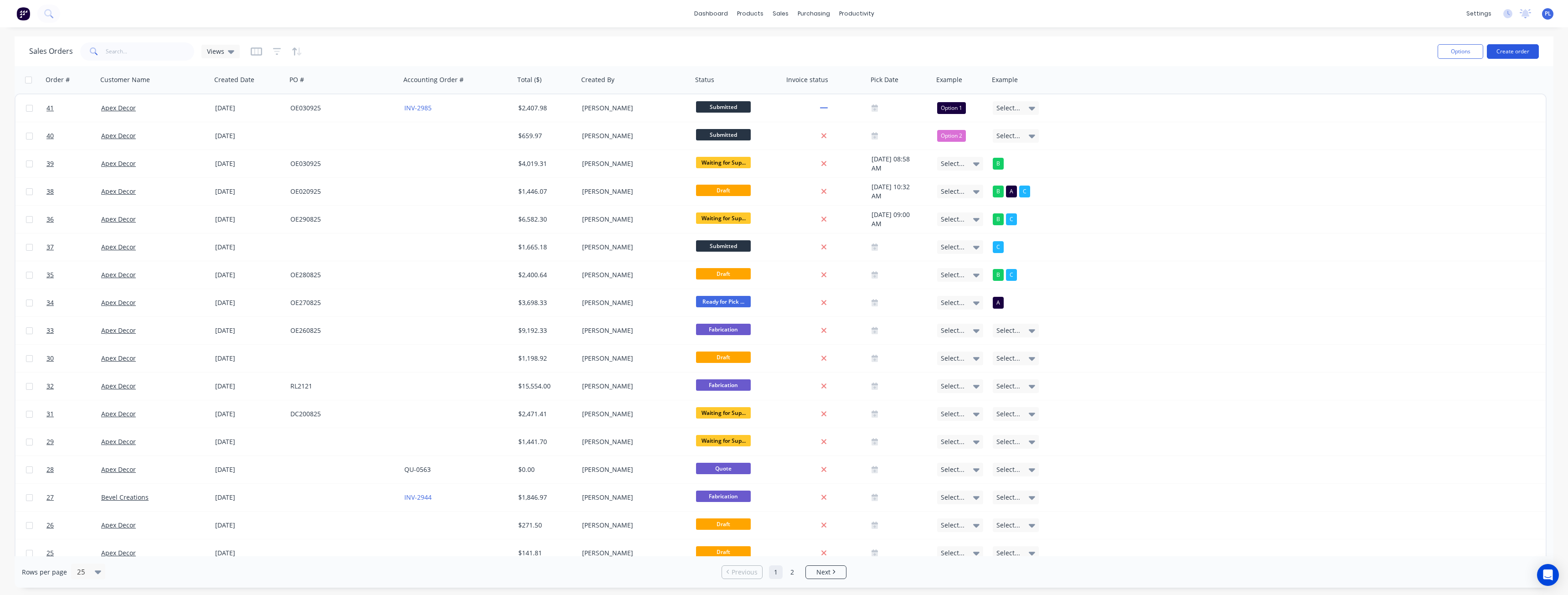
click at [1505, 57] on button "Create order" at bounding box center [1513, 52] width 52 height 15
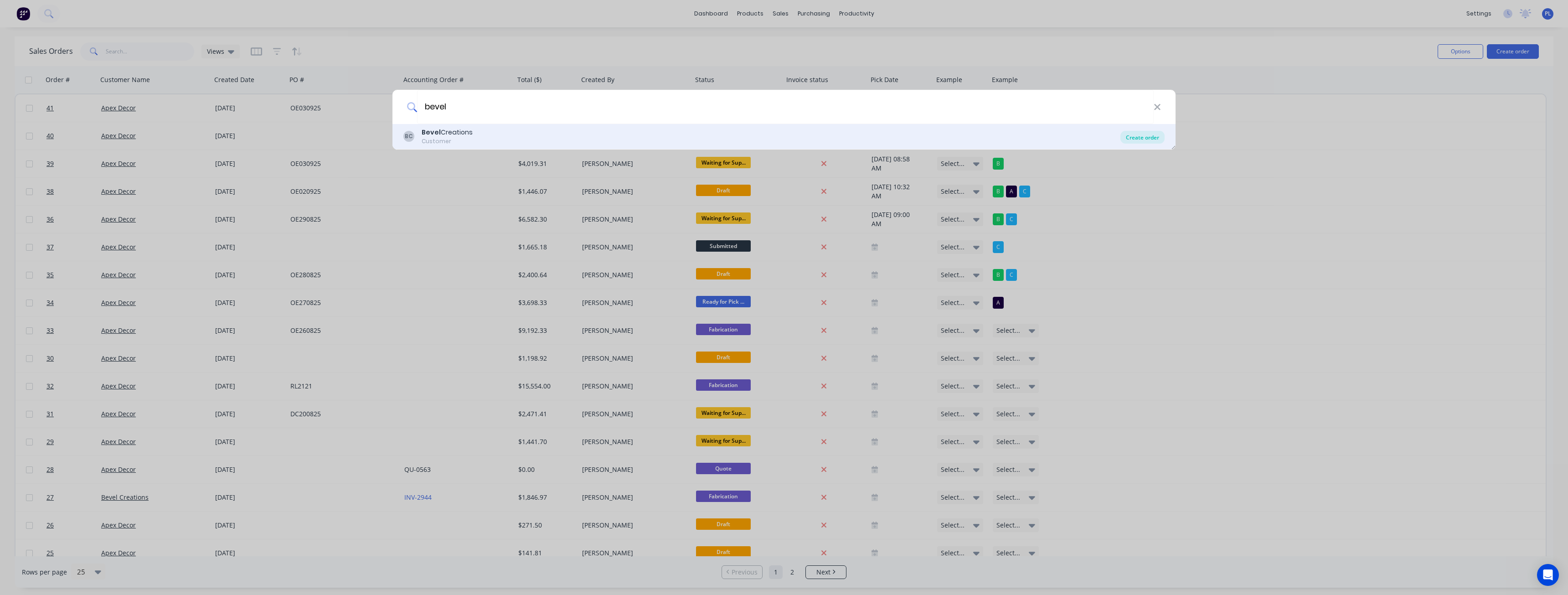
type input "bevel"
click at [1145, 139] on div "Create order" at bounding box center [1143, 137] width 44 height 13
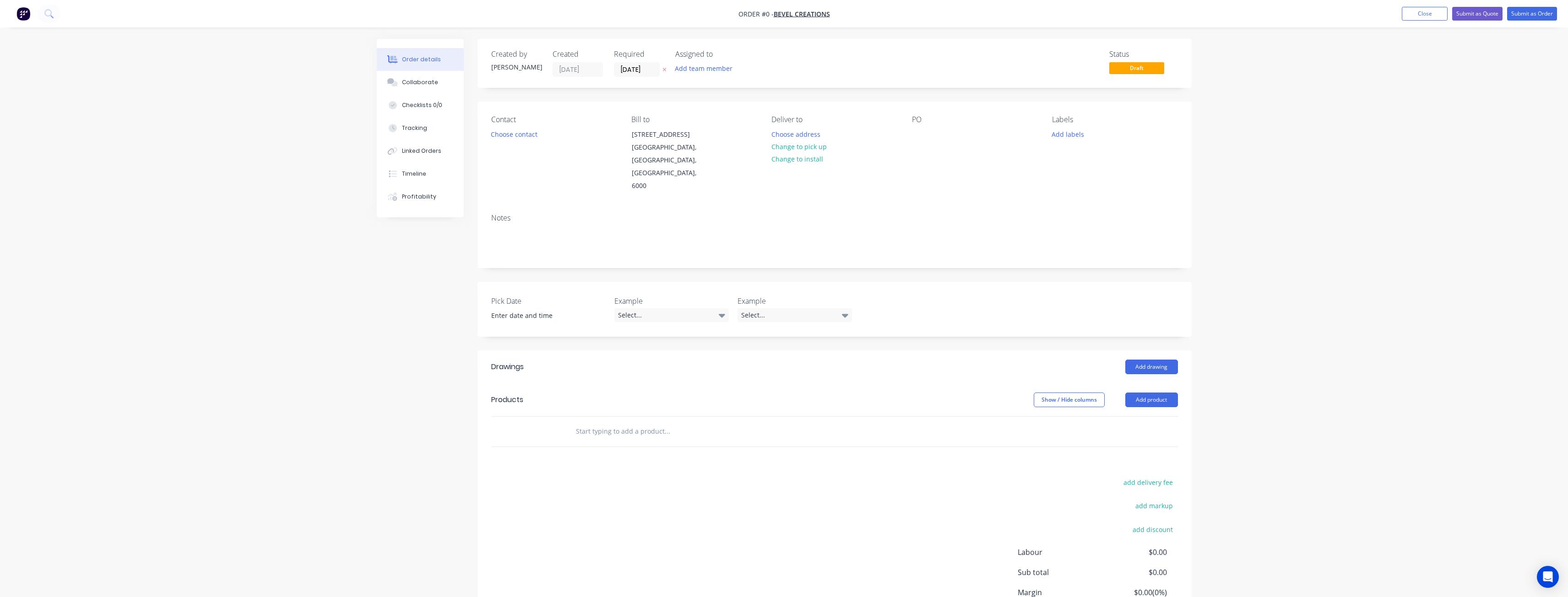
click at [616, 422] on input "text" at bounding box center [667, 431] width 183 height 18
paste input "Class 4 Type 17 Screws - 12-11 x 50mm (With Seal)"
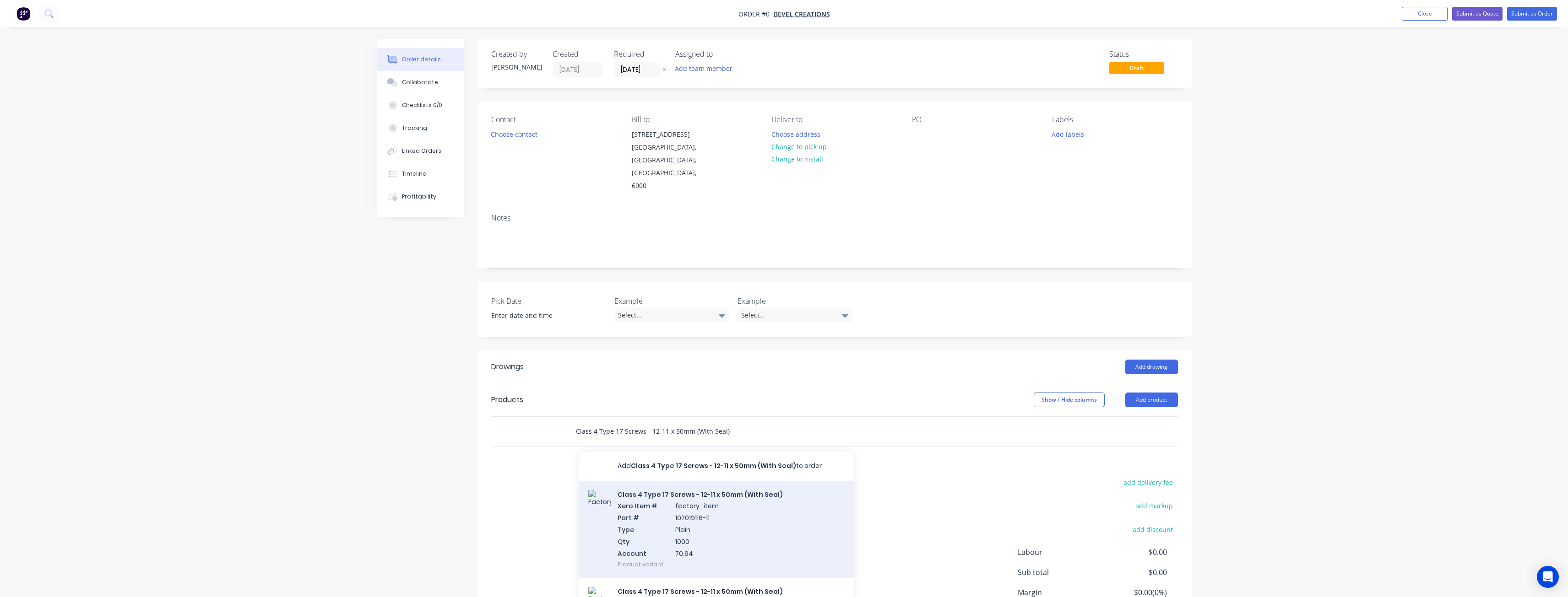
type input "Class 4 Type 17 Screws - 12-11 x 50mm (With Seal)"
click at [702, 481] on div "Class 4 Type 17 Screws - 12-11 x 50mm (With Seal) Xero Item # factory_item Part…" at bounding box center [716, 530] width 274 height 98
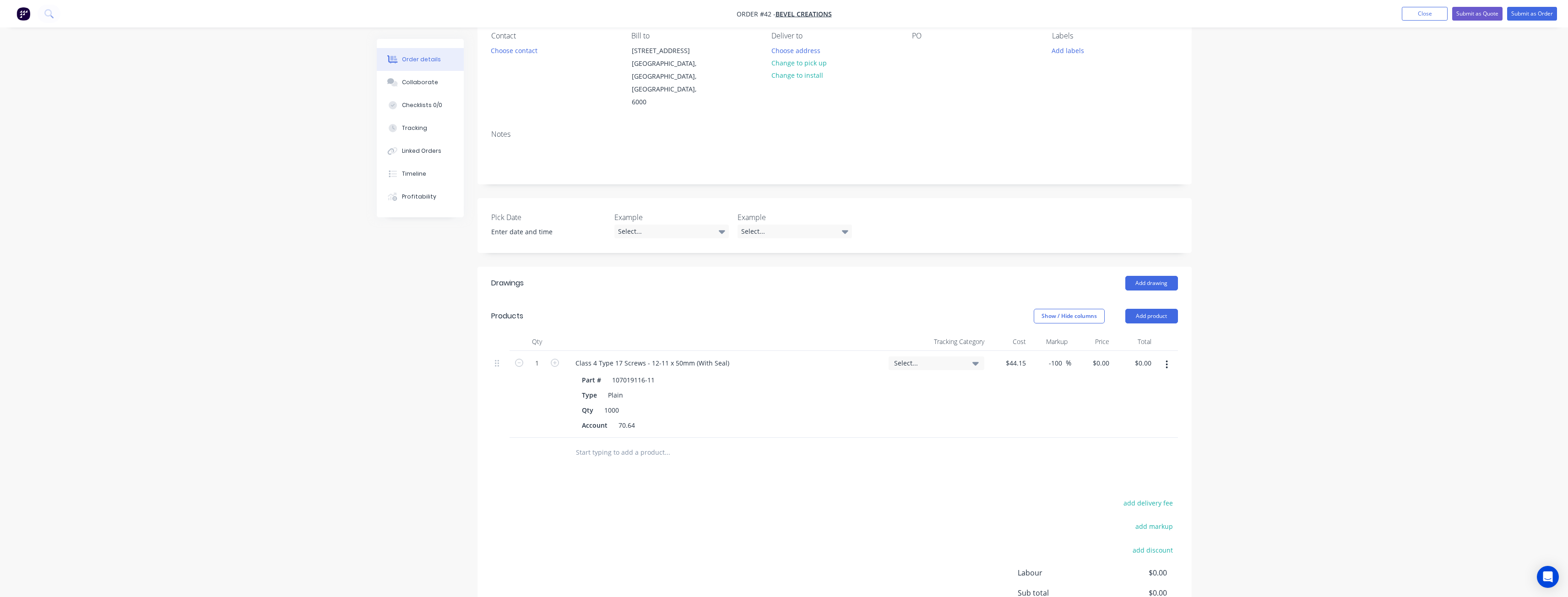
scroll to position [92, 0]
click at [959, 351] on span "Select..." at bounding box center [928, 356] width 69 height 10
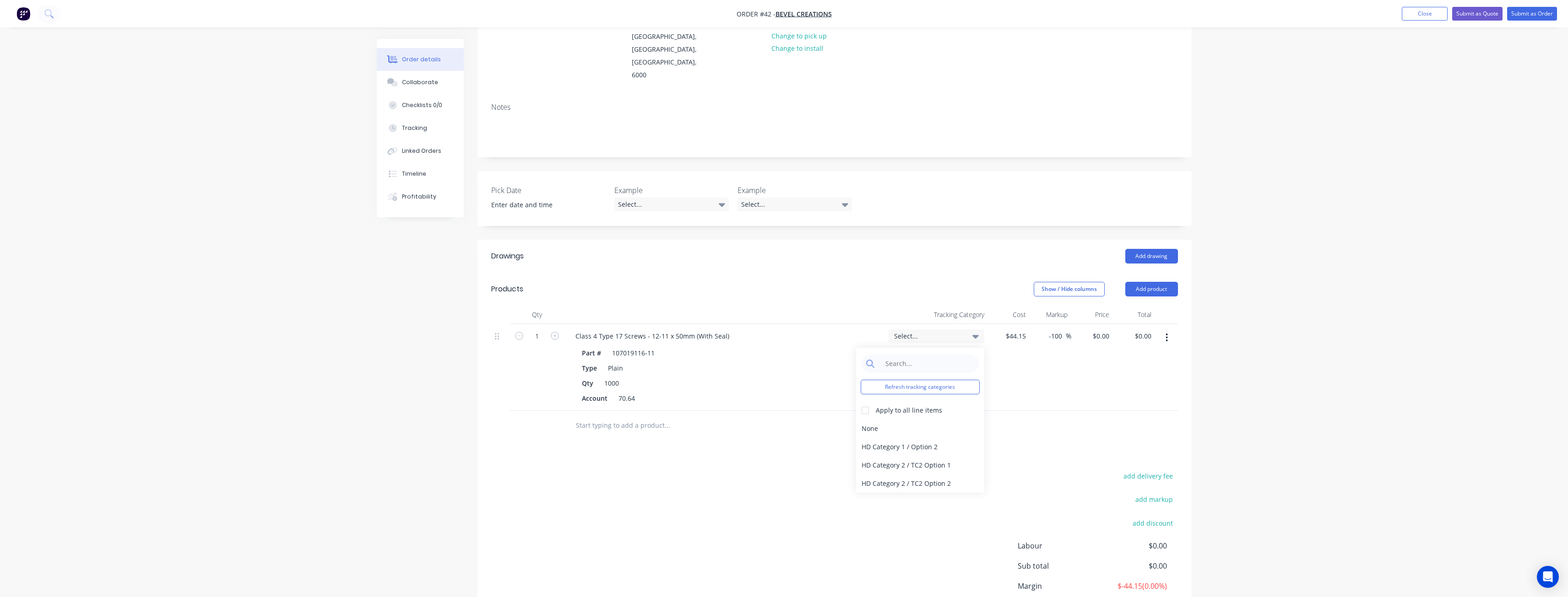
scroll to position [162, 0]
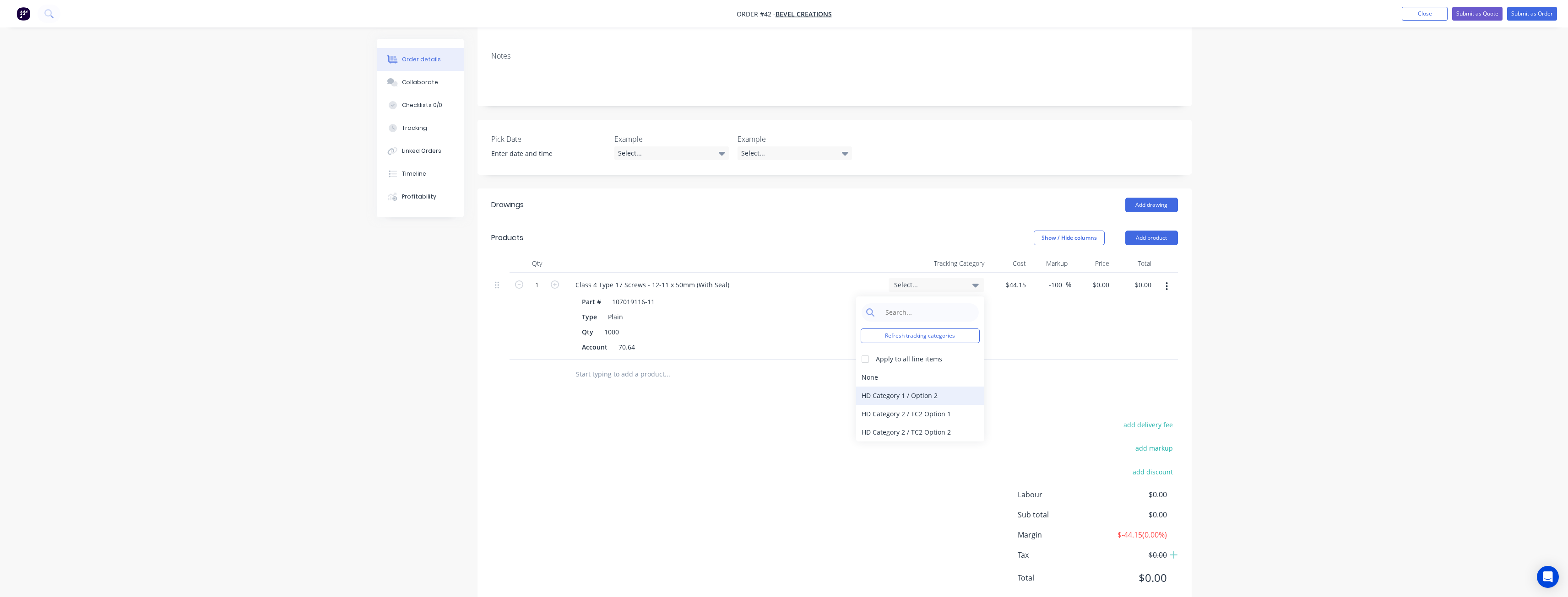
click at [927, 387] on div "HD Category 1 / Option 2" at bounding box center [920, 396] width 128 height 18
click at [1053, 360] on div at bounding box center [834, 375] width 686 height 30
click at [1536, 17] on button "Submit as Order" at bounding box center [1532, 13] width 50 height 13
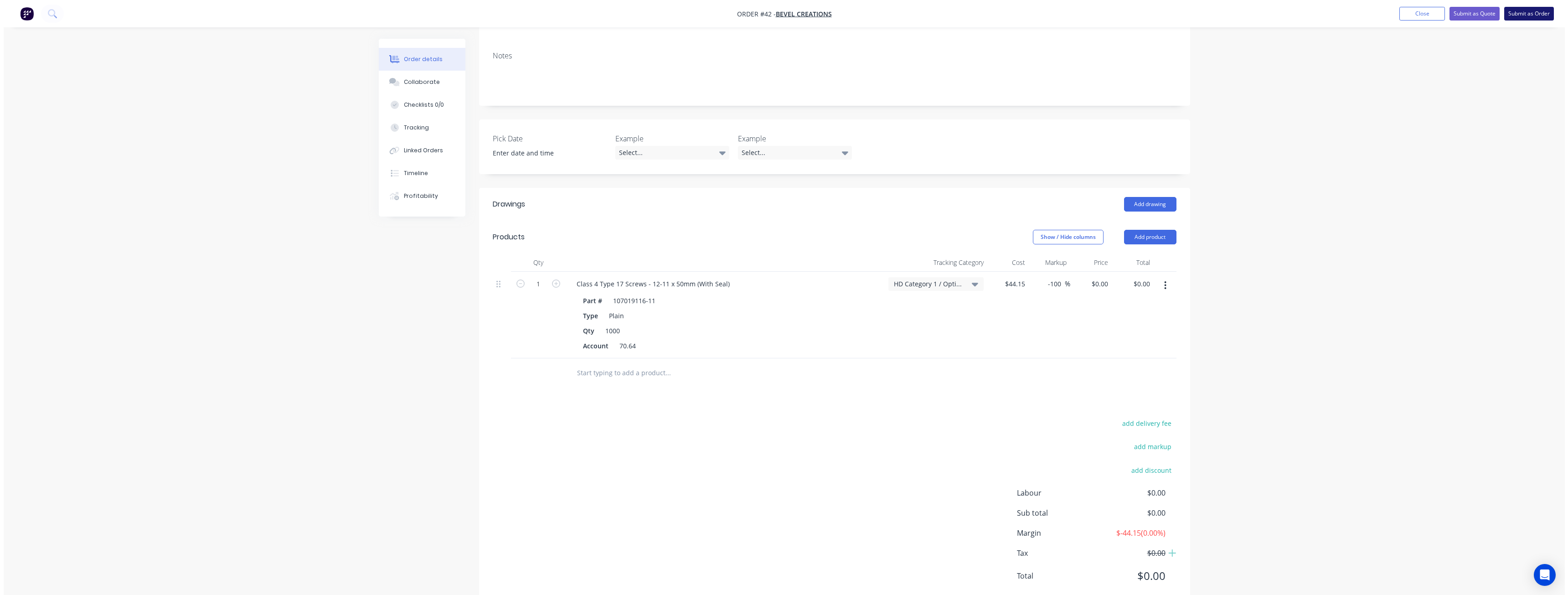
scroll to position [0, 0]
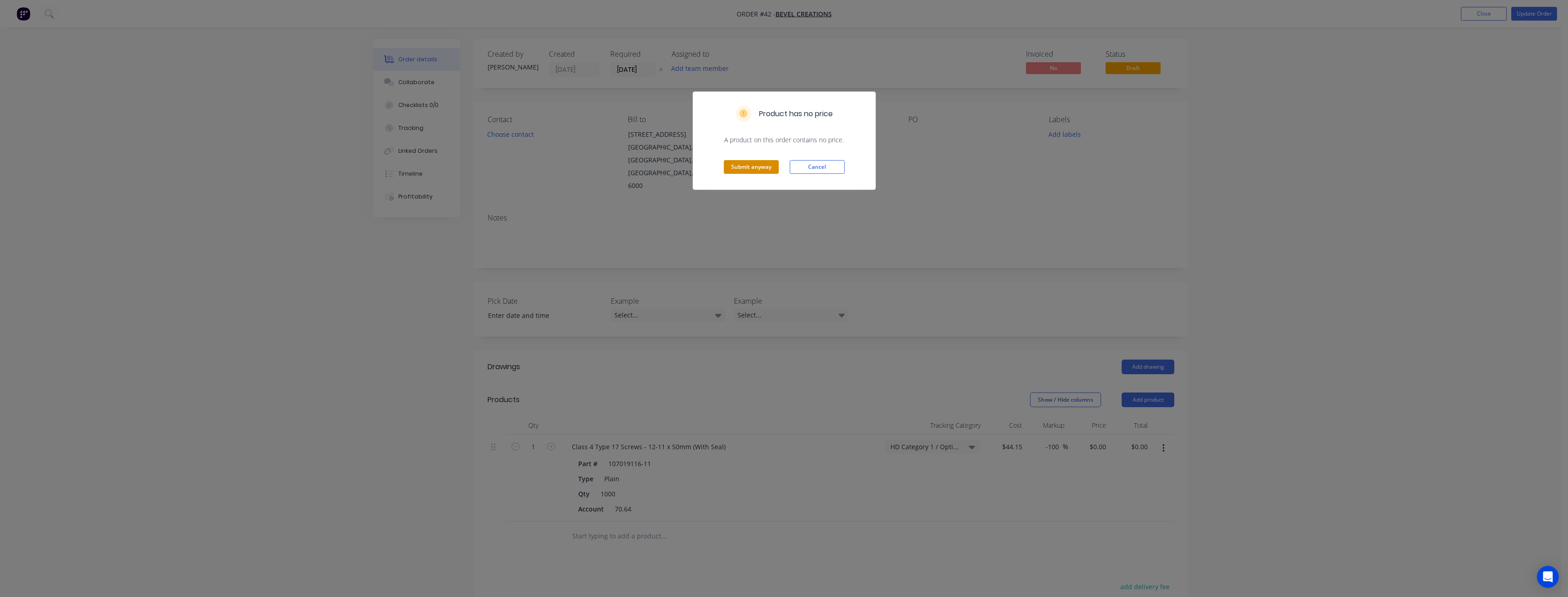
click at [756, 161] on button "Submit anyway" at bounding box center [751, 167] width 55 height 13
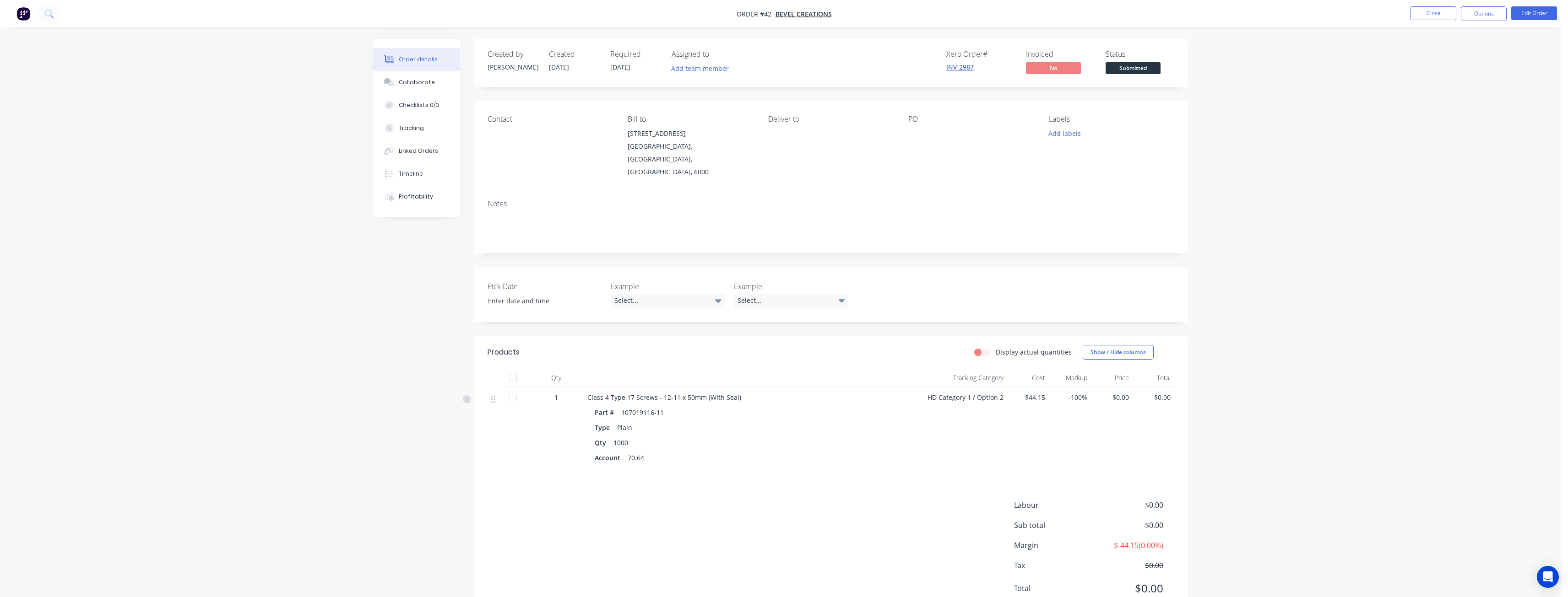
click at [957, 68] on link "INV-2987" at bounding box center [960, 67] width 28 height 9
click at [1443, 9] on button "Close" at bounding box center [1433, 13] width 46 height 13
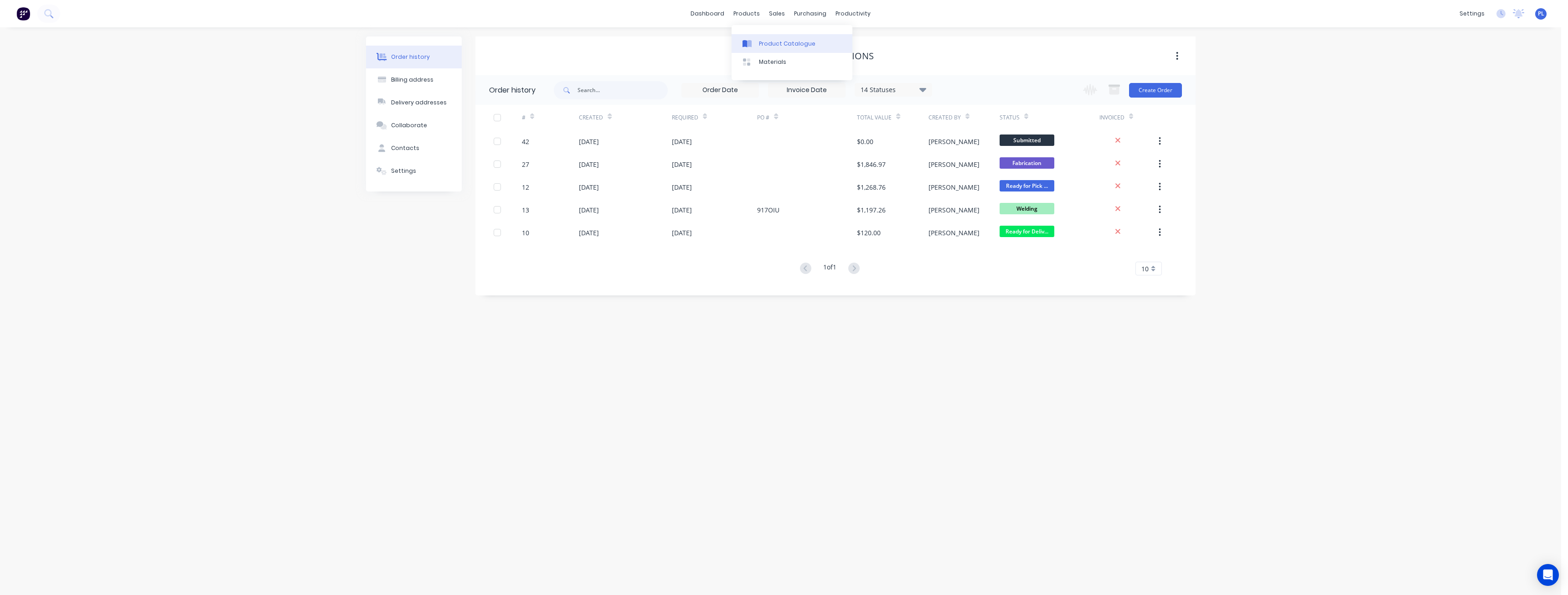
click at [765, 43] on div "Product Catalogue" at bounding box center [787, 43] width 57 height 8
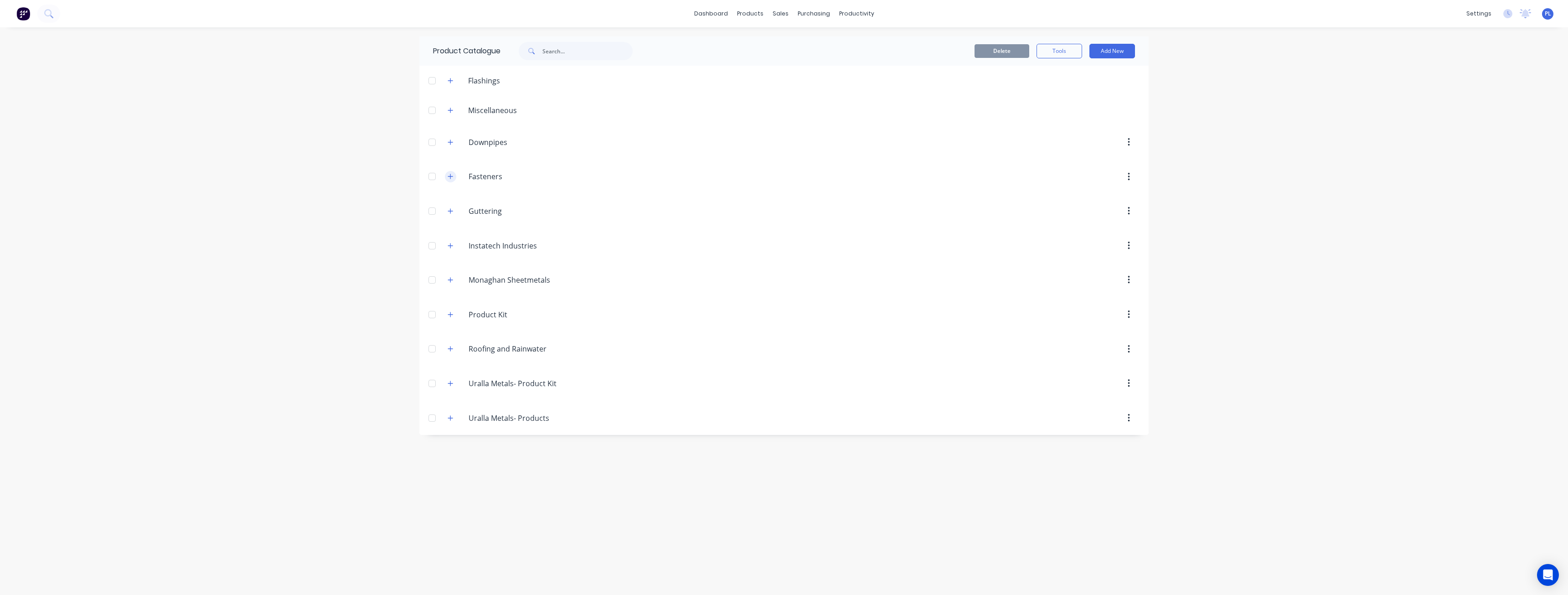
click at [447, 174] on icon "button" at bounding box center [450, 177] width 5 height 6
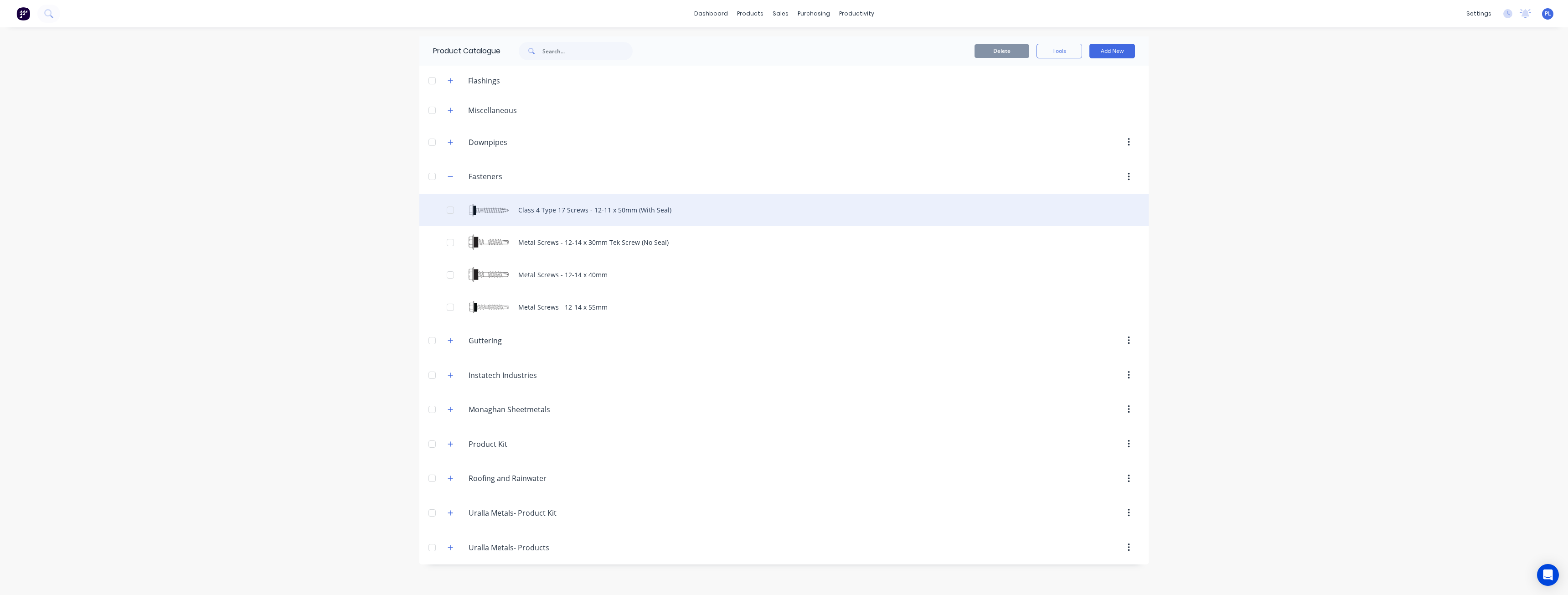
click at [533, 211] on div "Class 4 Type 17 Screws - 12-11 x 50mm (With Seal)" at bounding box center [784, 209] width 729 height 32
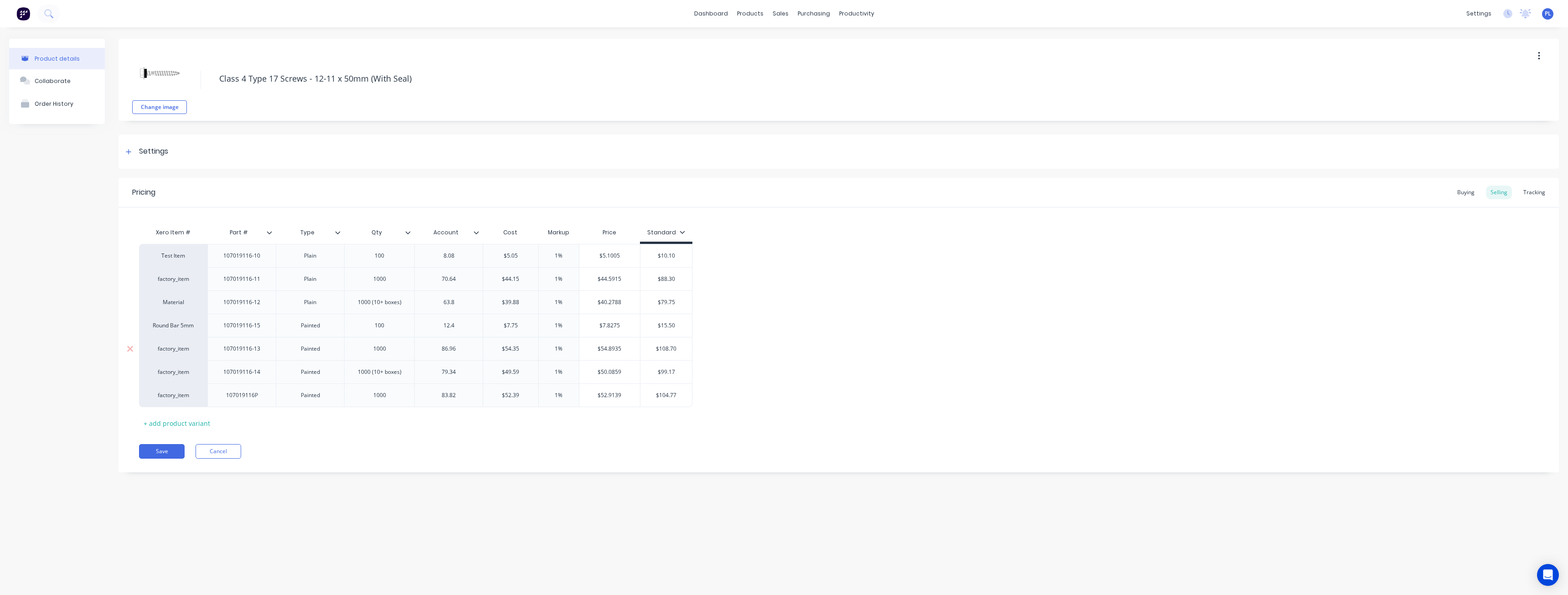
type textarea "x"
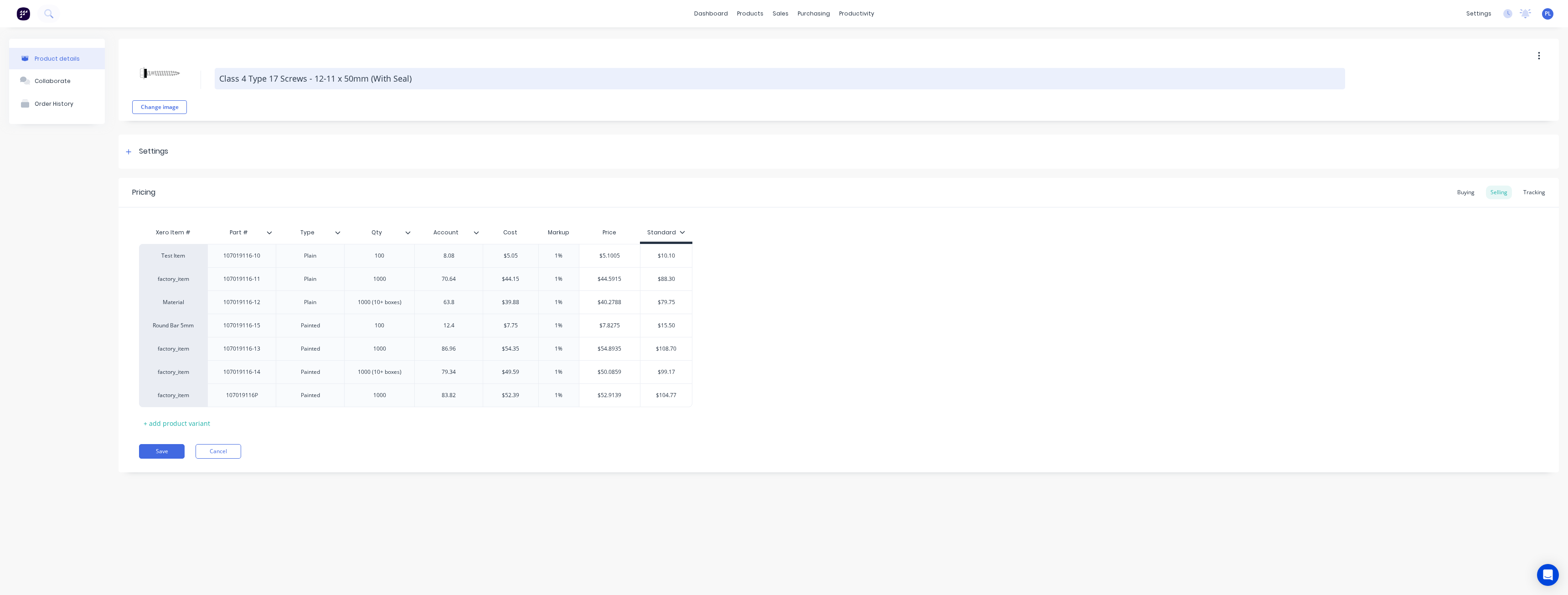
drag, startPoint x: 220, startPoint y: 76, endPoint x: 415, endPoint y: 82, distance: 195.1
click at [415, 82] on textarea "Class 4 Type 17 Screws - 12-11 x 50mm (With Seal)" at bounding box center [780, 79] width 1130 height 21
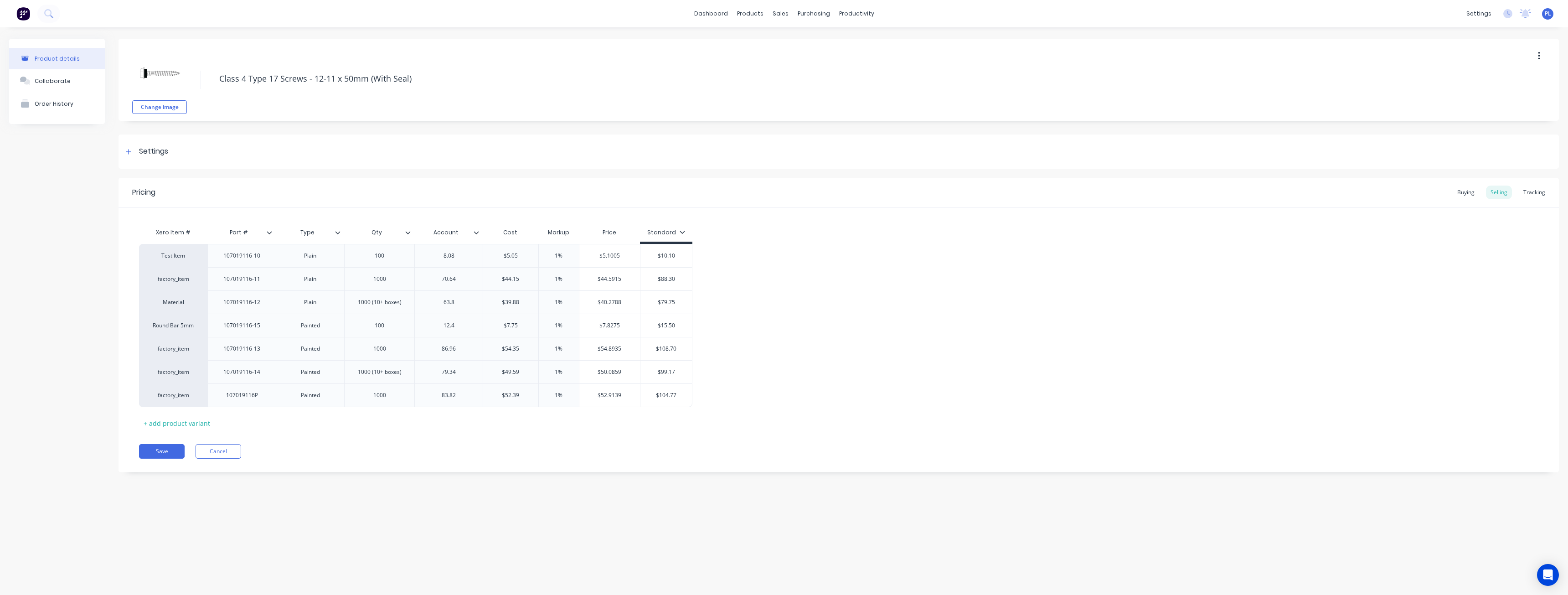
click at [917, 326] on div "Test Item 107019116-10 Plain 100 8.08 $5.05 1% $5.1005 $10.10 factory_item 1070…" at bounding box center [838, 326] width 1399 height 163
click at [266, 420] on div "Xero Item # Part # Type Qty Account Cost Markup Price Standard Test Item 107019…" at bounding box center [838, 327] width 1399 height 207
click at [248, 428] on div "Xero Item # Part # Type Qty Account Cost Markup Price Standard Test Item 107019…" at bounding box center [838, 327] width 1399 height 207
click at [232, 258] on div "107019116-10" at bounding box center [242, 255] width 52 height 12
click at [240, 258] on div "107019116-10" at bounding box center [242, 255] width 52 height 12
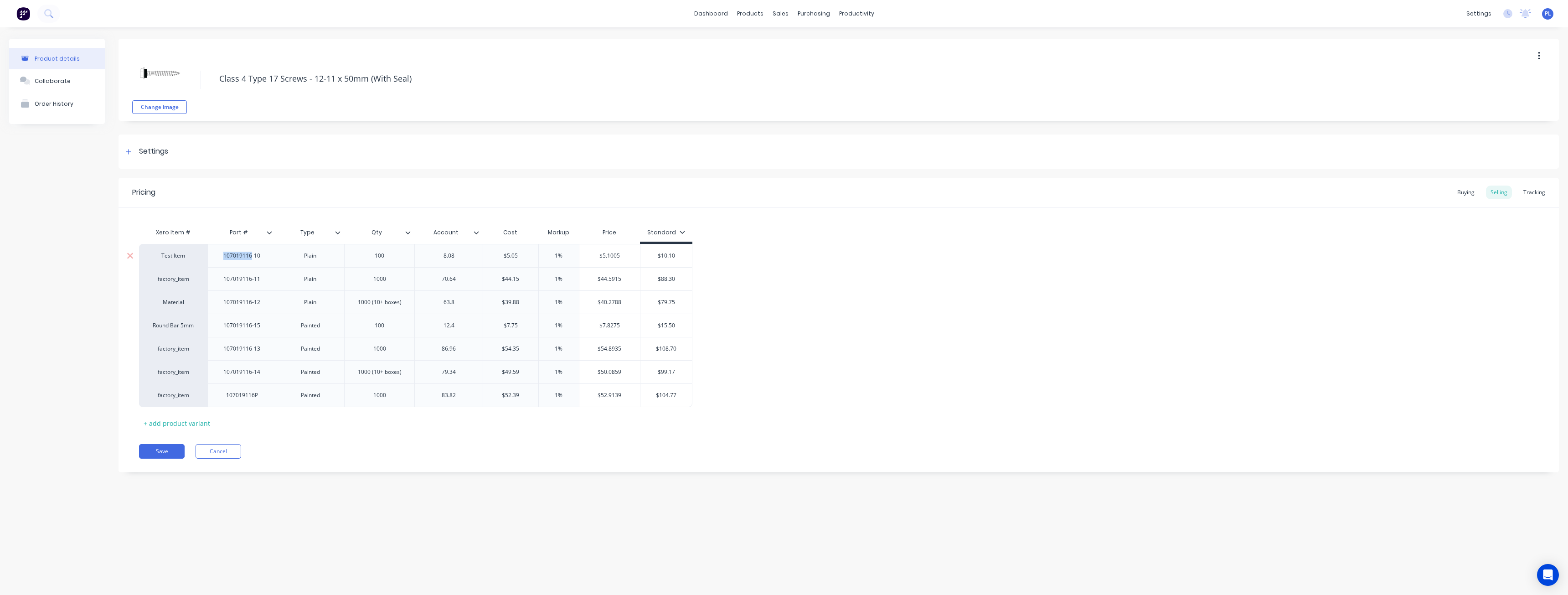
click at [240, 258] on div "107019116-10" at bounding box center [242, 255] width 52 height 12
copy div "107019116-10"
click at [184, 255] on div "Test Item" at bounding box center [173, 255] width 50 height 8
click at [181, 257] on div "Test Item" at bounding box center [173, 255] width 50 height 8
paste input "107019116-10"
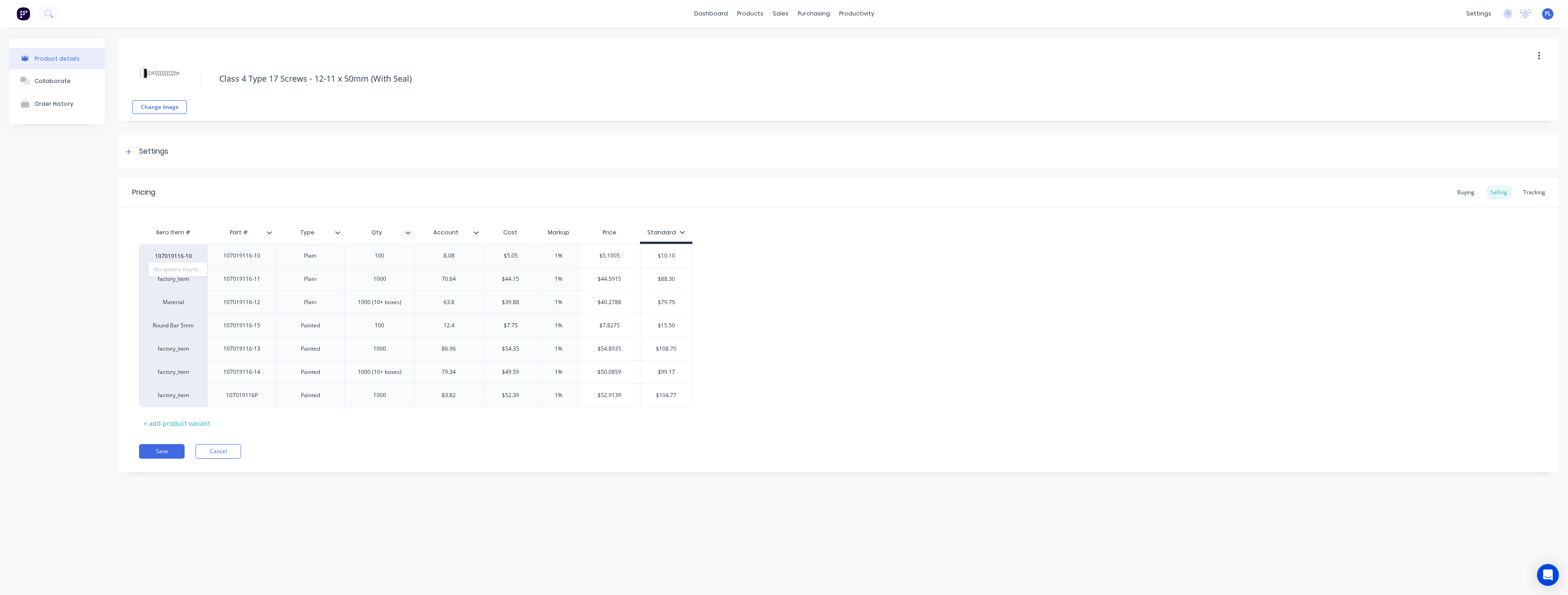
type input "107019116-10"
